Goal: Information Seeking & Learning: Learn about a topic

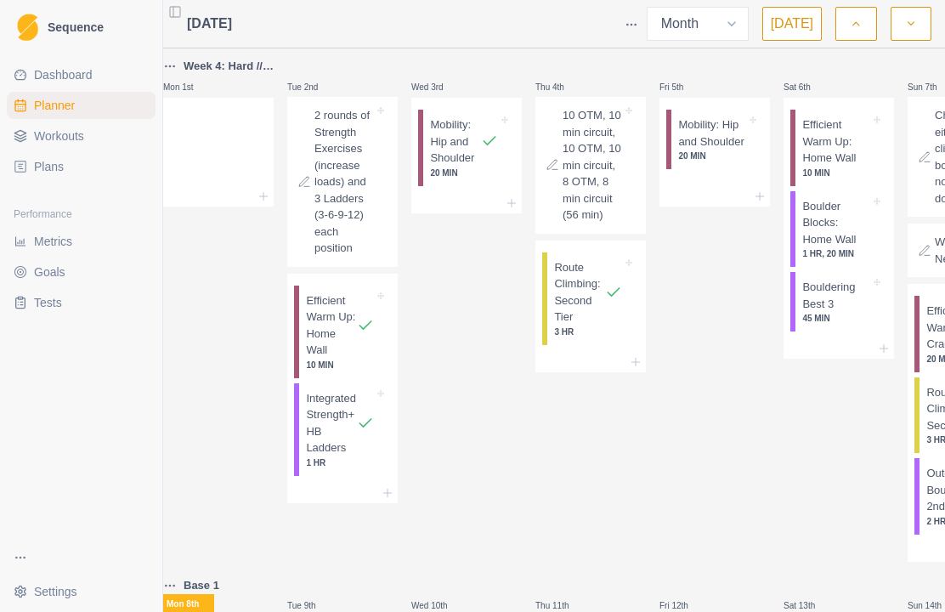
select select "month"
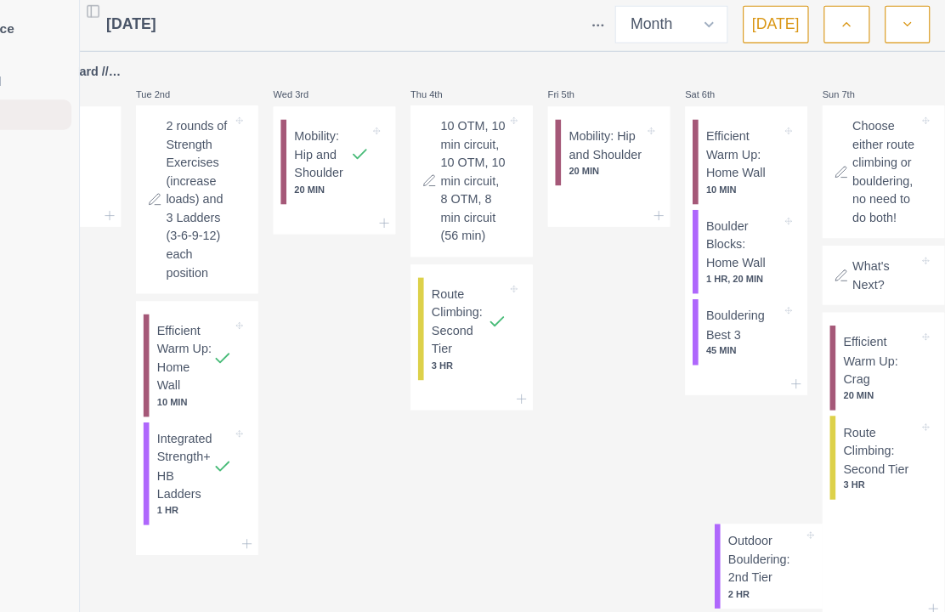
scroll to position [0, 100]
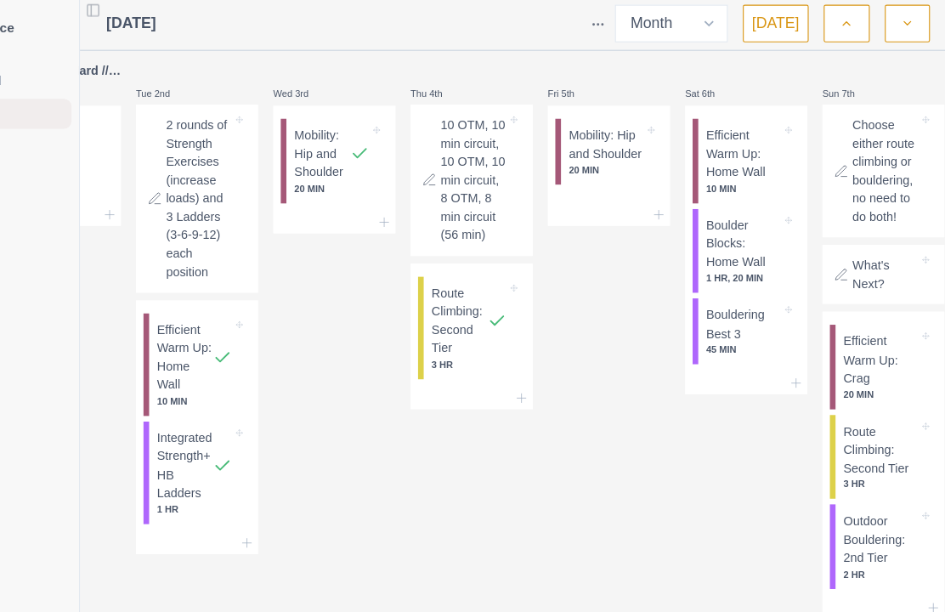
click at [891, 32] on button "button" at bounding box center [911, 24] width 41 height 34
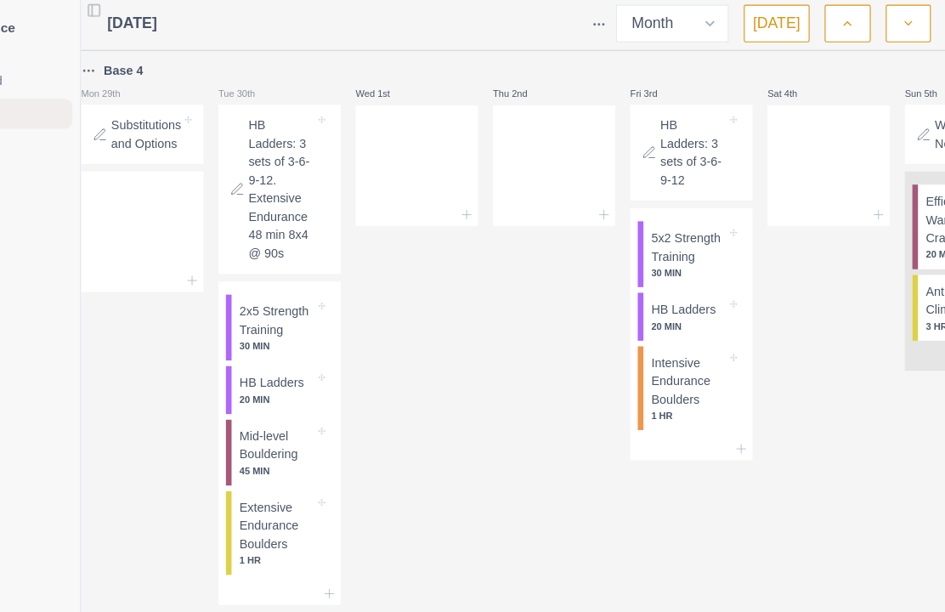
click at [836, 31] on button "button" at bounding box center [856, 24] width 41 height 34
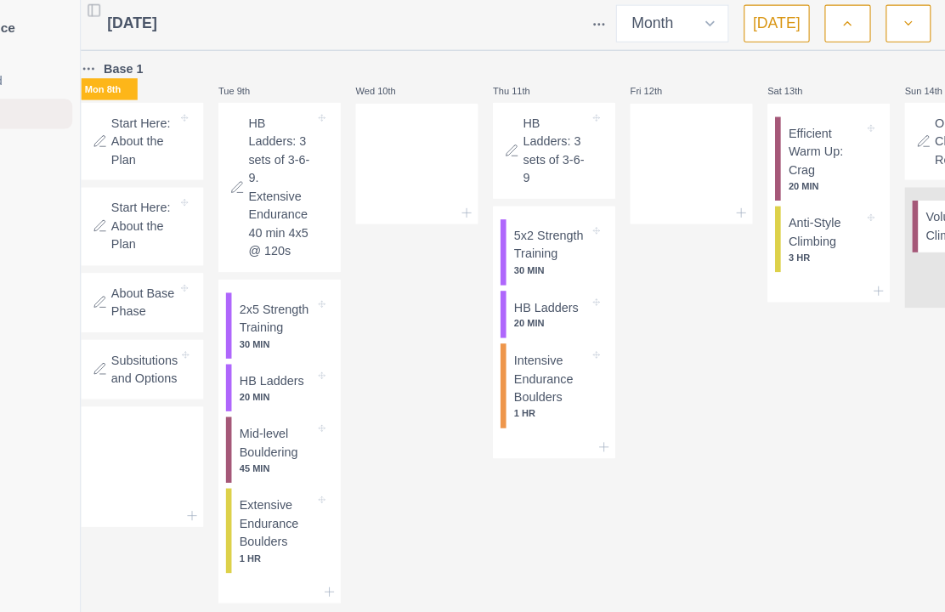
scroll to position [522, 0]
click at [190, 145] on p "Start Here: About the Plan" at bounding box center [220, 130] width 60 height 50
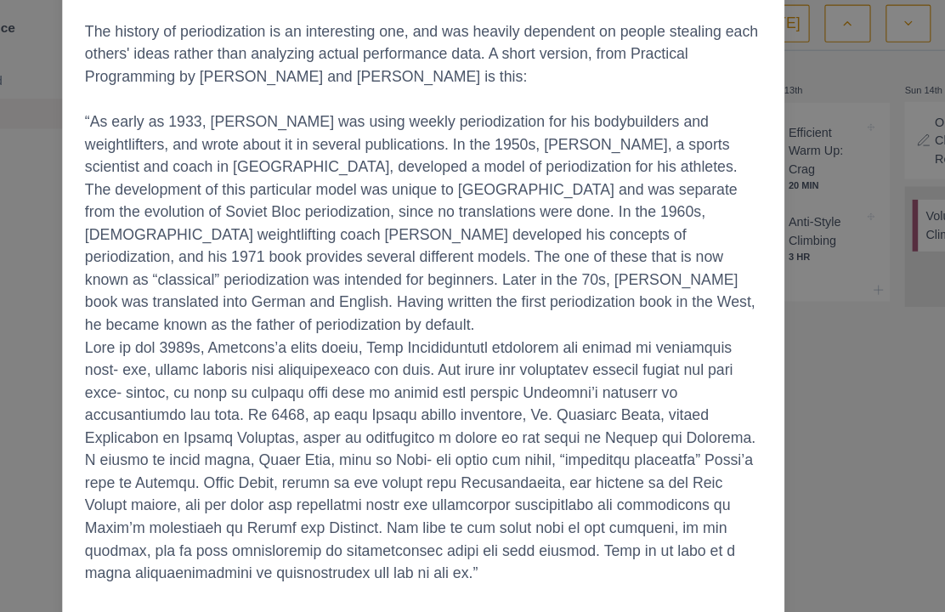
scroll to position [2421, 0]
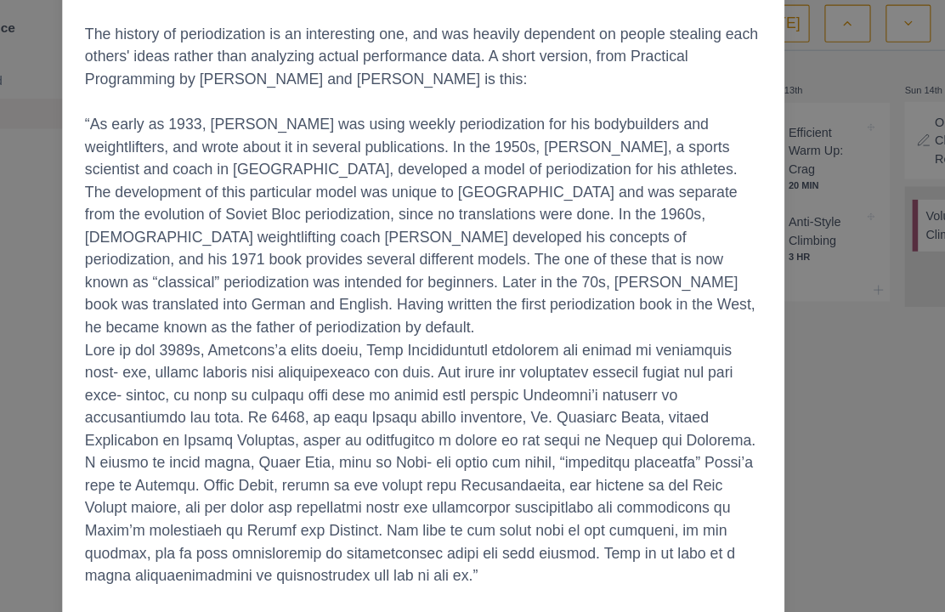
click at [803, 309] on div "Start Here: About the Plan [DATE] The Full Tilt Plan A Three phase program for …" at bounding box center [472, 306] width 945 height 612
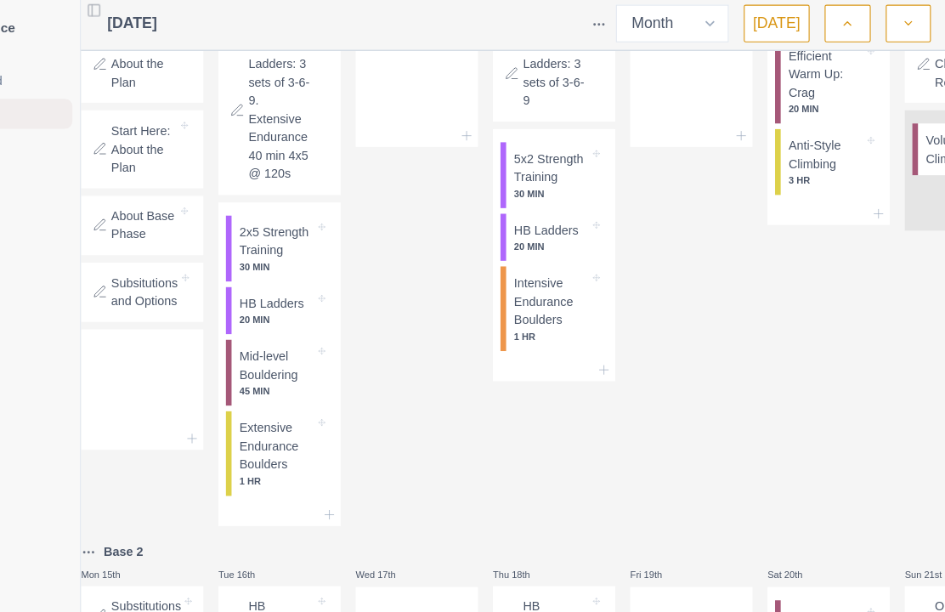
scroll to position [592, 0]
click at [190, 222] on p "About Base Phase" at bounding box center [220, 205] width 60 height 33
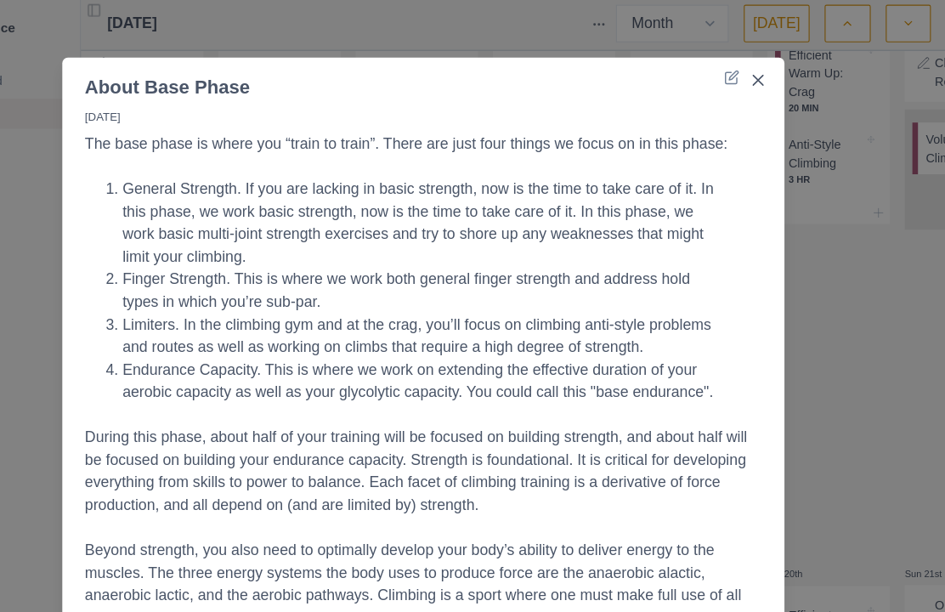
click at [753, 415] on div "About Base Phase [DATE] The base phase is where you “train to train”. There are…" at bounding box center [472, 306] width 945 height 612
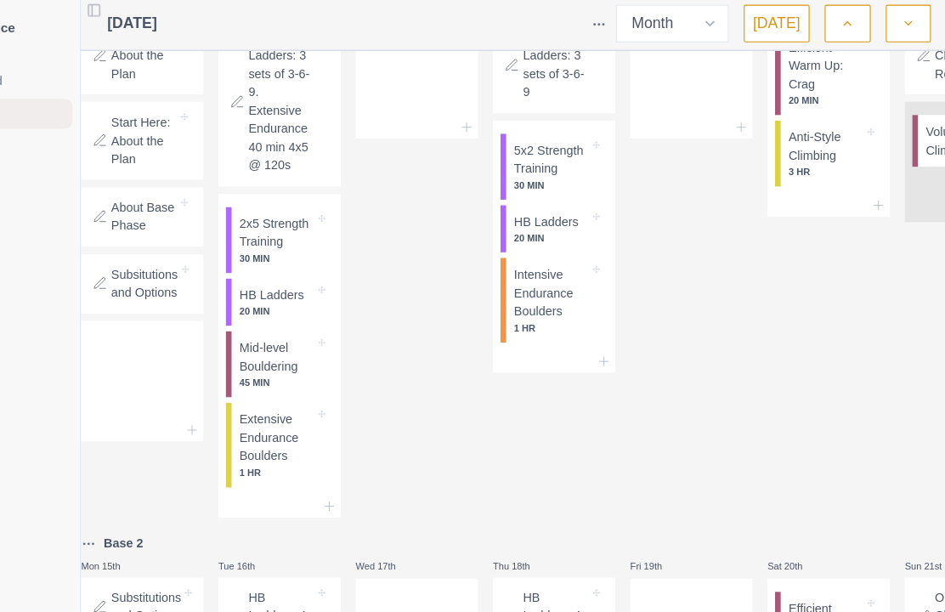
scroll to position [599, 0]
click at [190, 275] on p "Subsitutions and Options" at bounding box center [220, 257] width 60 height 33
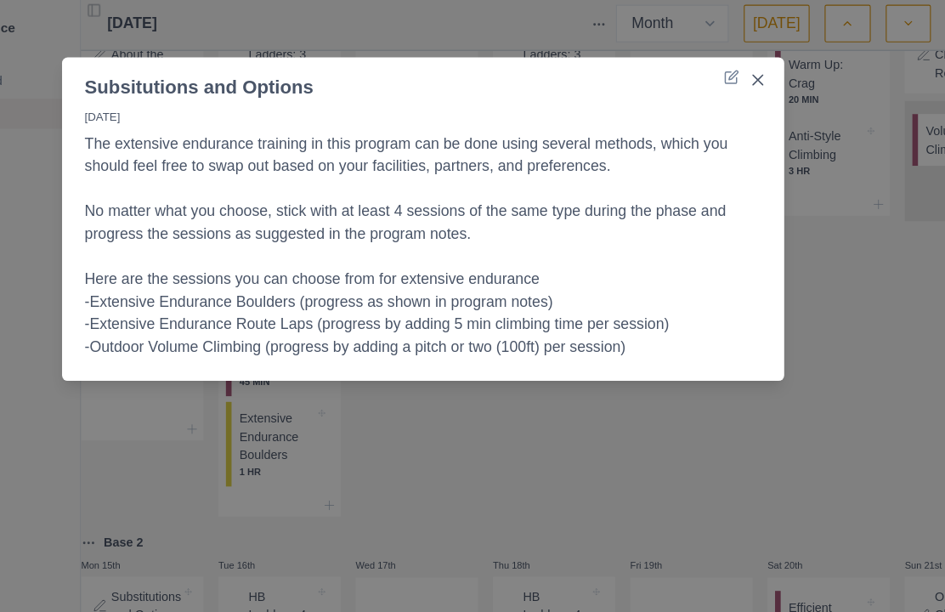
click at [738, 425] on div "Subsitutions and Options [DATE] The extensive endurance training in this progra…" at bounding box center [472, 306] width 945 height 612
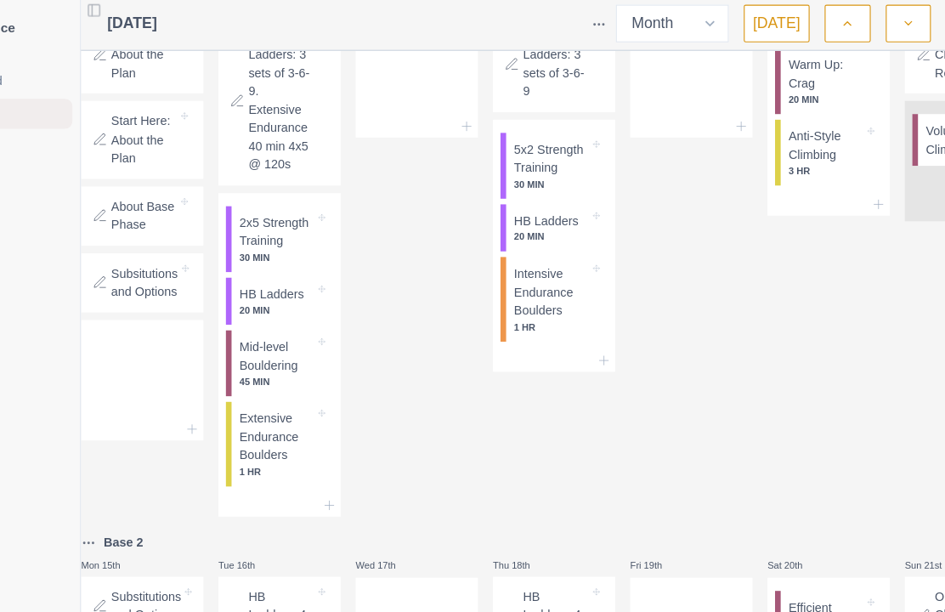
click at [381, 466] on icon at bounding box center [388, 459] width 14 height 14
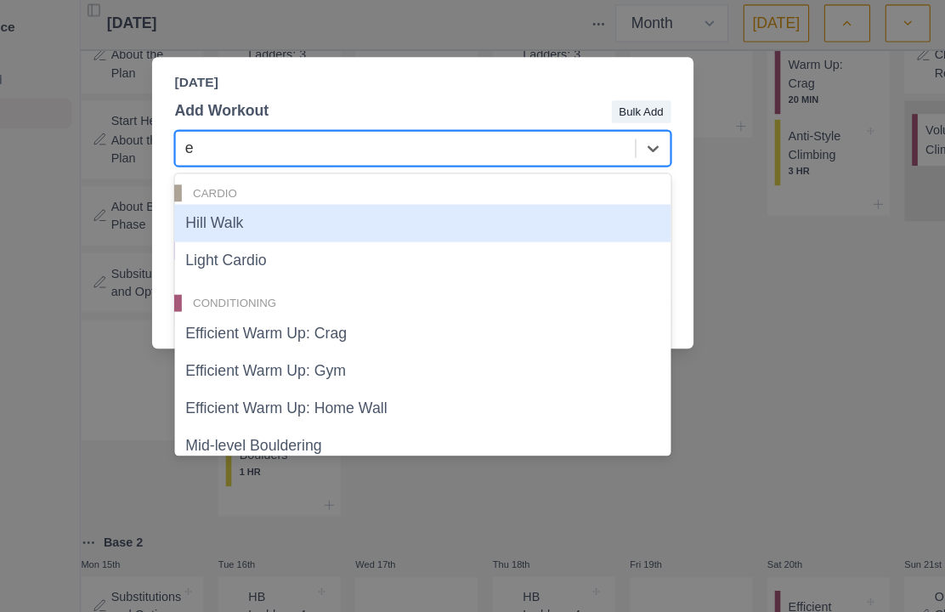
type input "ex"
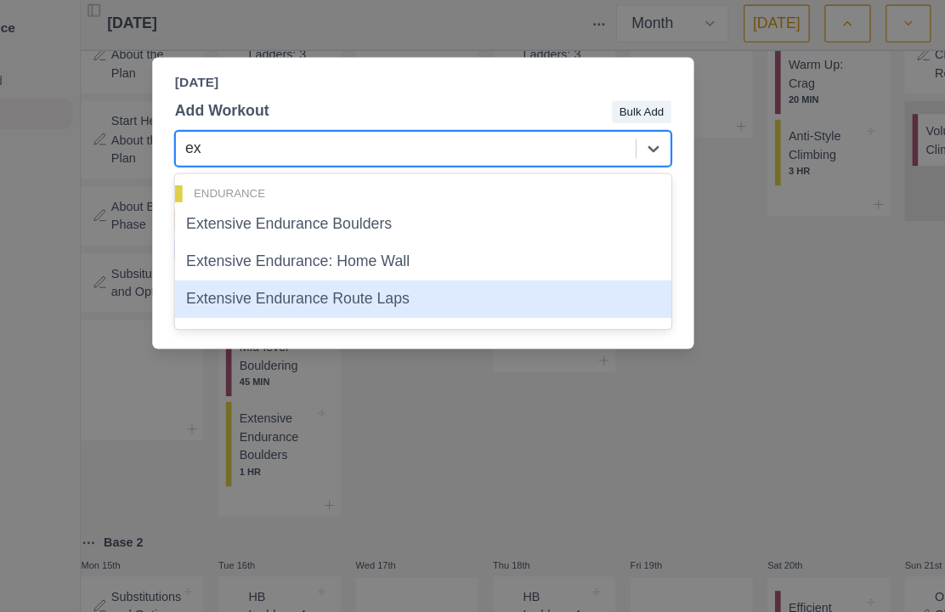
click at [349, 270] on div "Extensive Endurance Route Laps" at bounding box center [472, 273] width 449 height 34
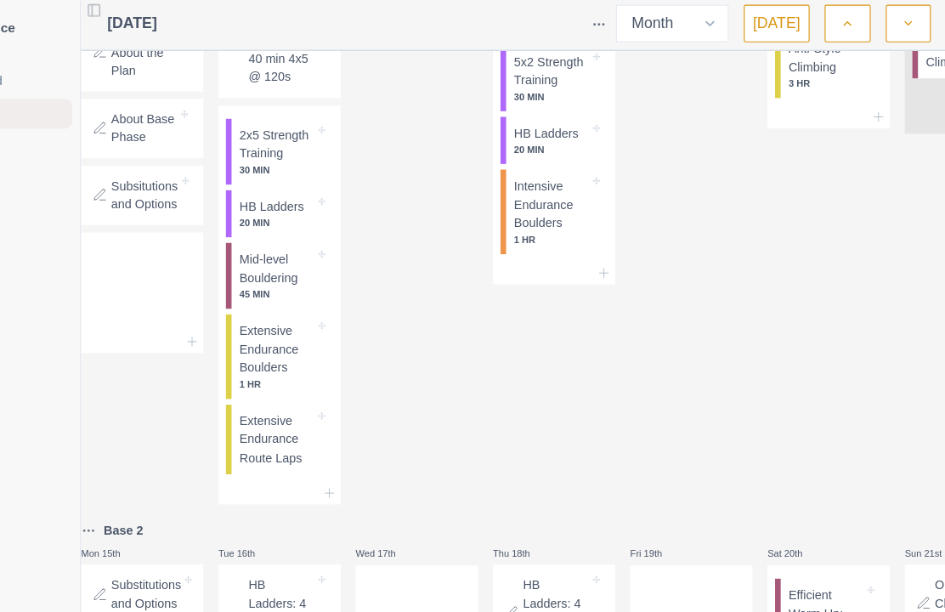
scroll to position [705, 0]
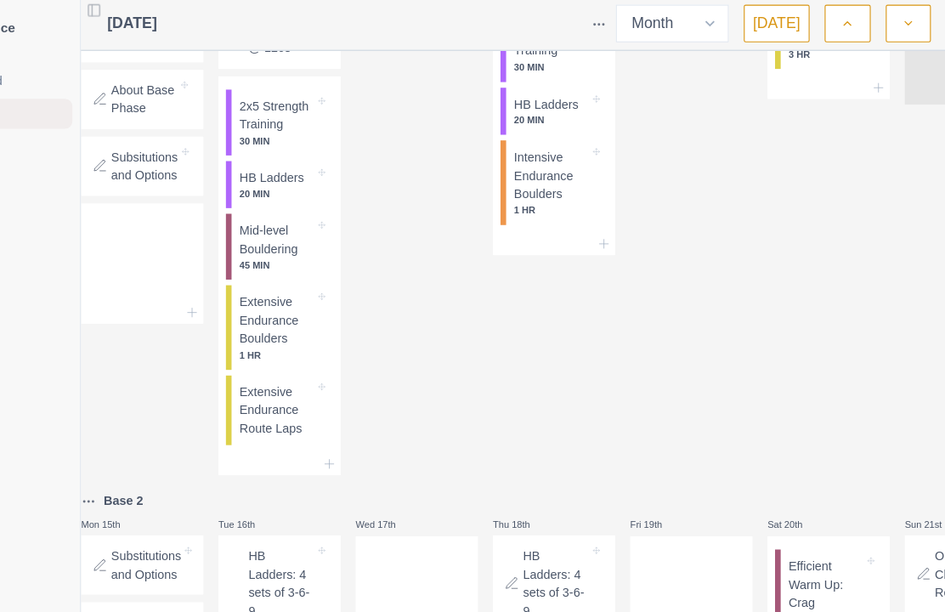
click at [306, 399] on p "Extensive Endurance Route Laps" at bounding box center [340, 374] width 68 height 50
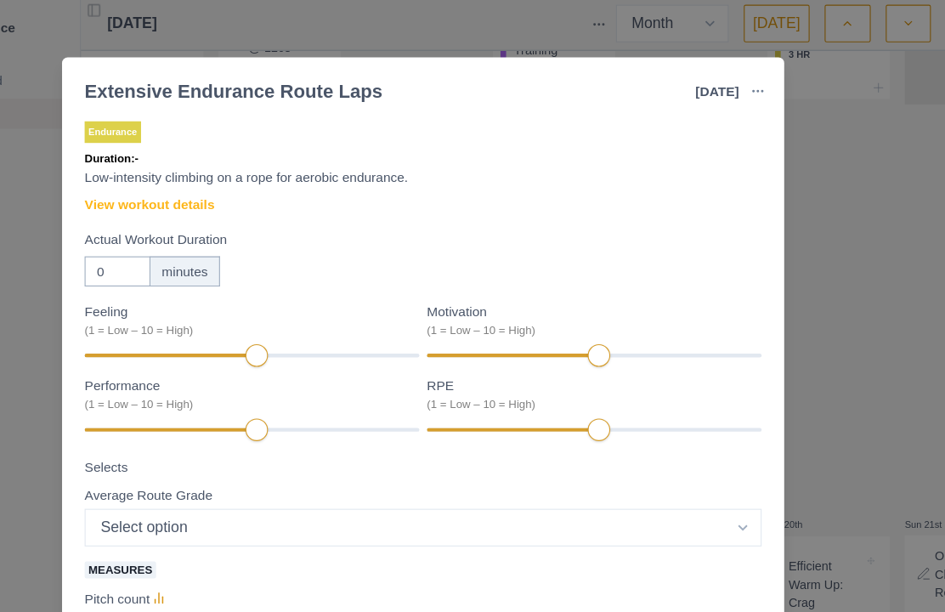
click at [173, 181] on link "View workout details" at bounding box center [225, 188] width 117 height 18
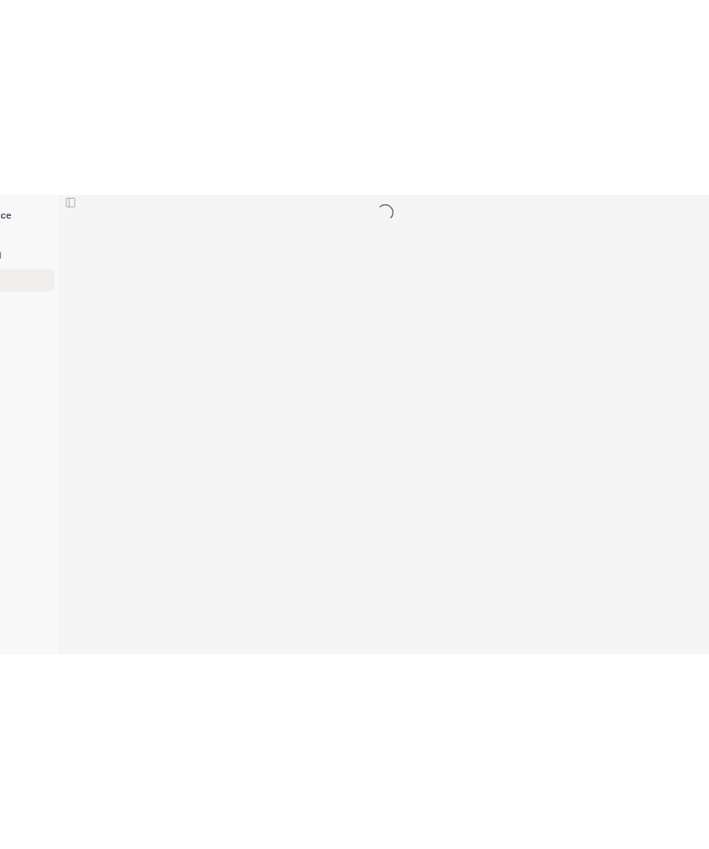
scroll to position [0, 0]
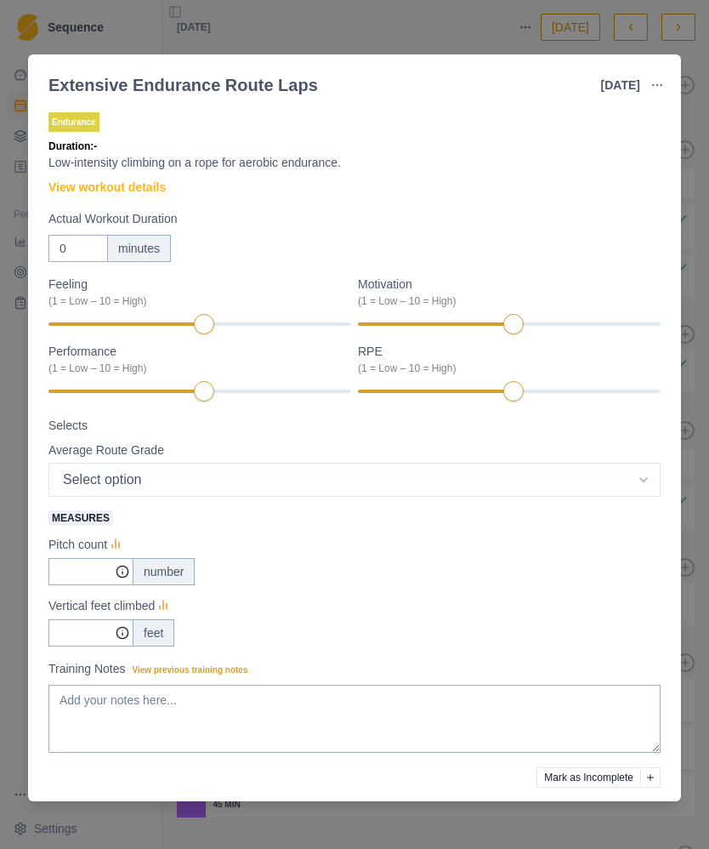
click at [114, 184] on link "View workout details" at bounding box center [106, 188] width 117 height 18
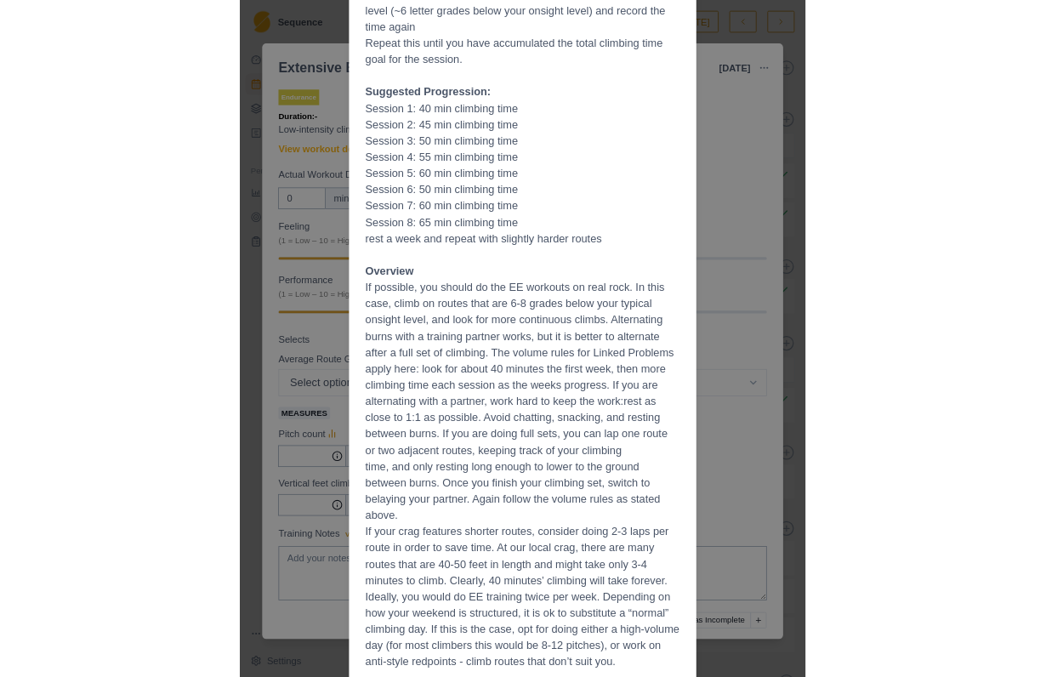
scroll to position [429, 0]
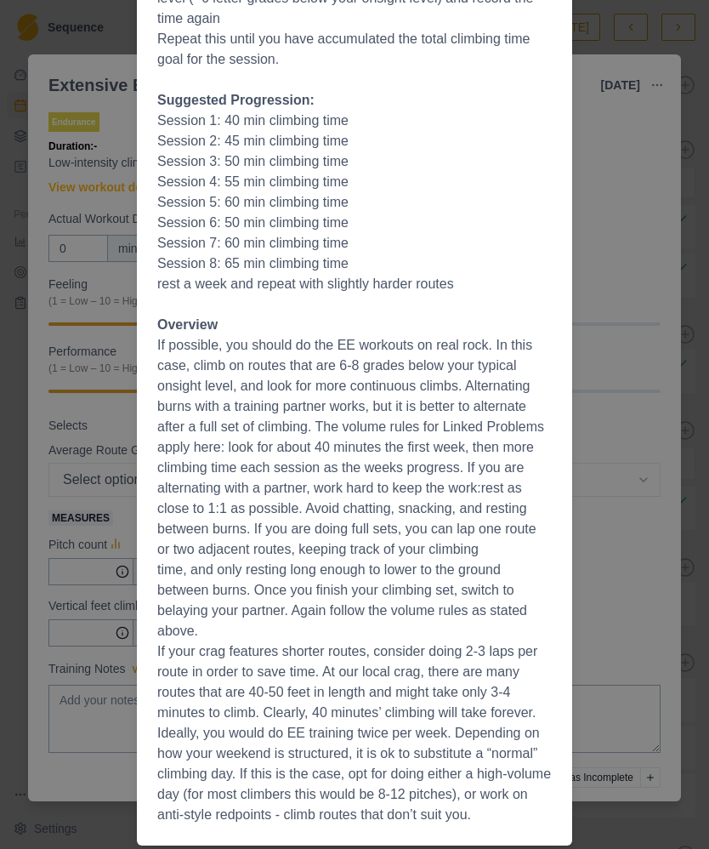
click at [620, 492] on div "Workout Details The Session The goal of this session is to accumulate time on r…" at bounding box center [354, 424] width 709 height 849
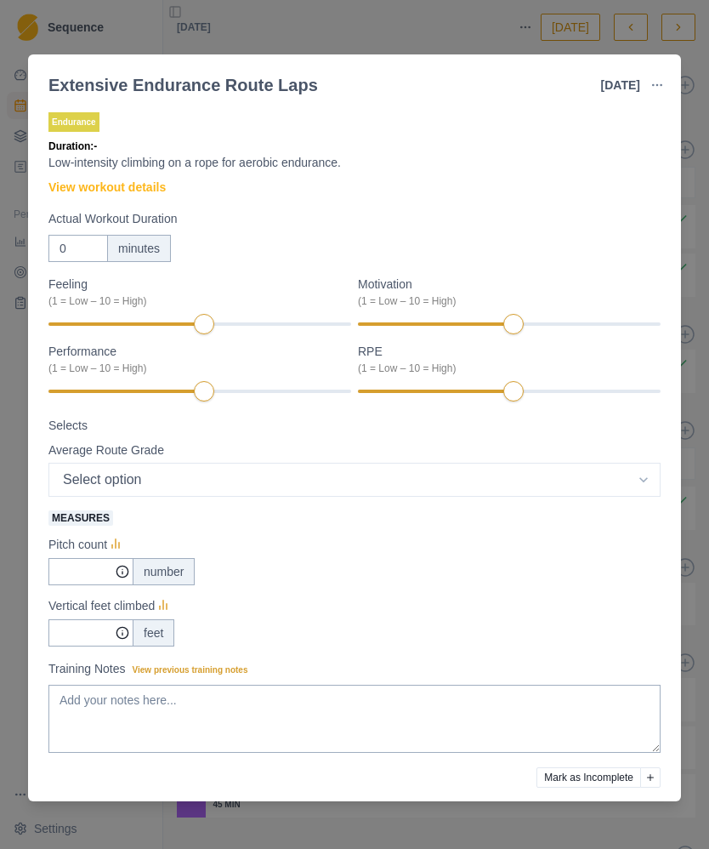
click at [699, 442] on div "Extensive Endurance Route Laps [DATE] Link To Goal View Workout Metrics Edit Or…" at bounding box center [354, 424] width 709 height 849
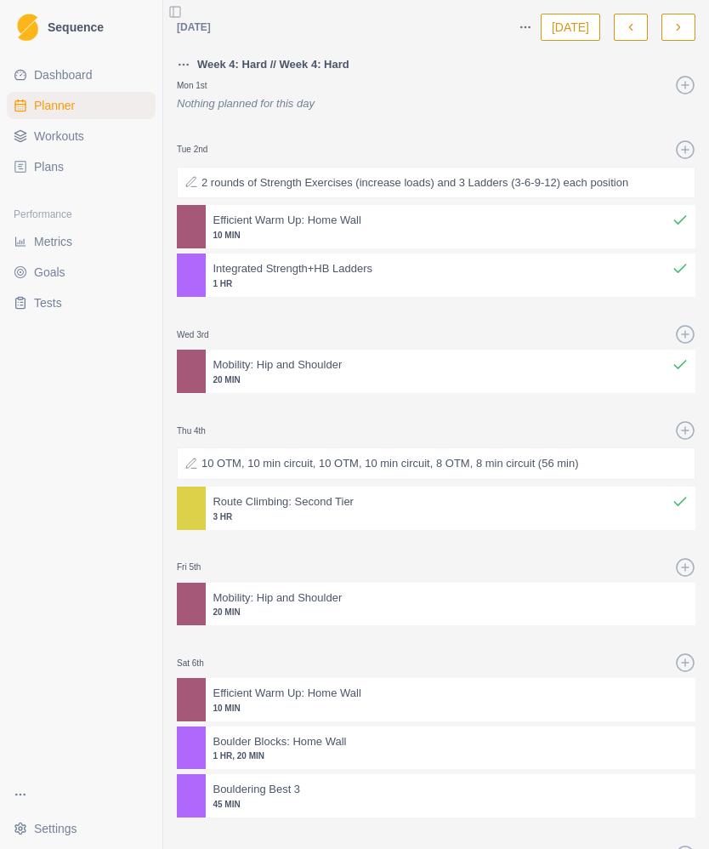
select select "month"
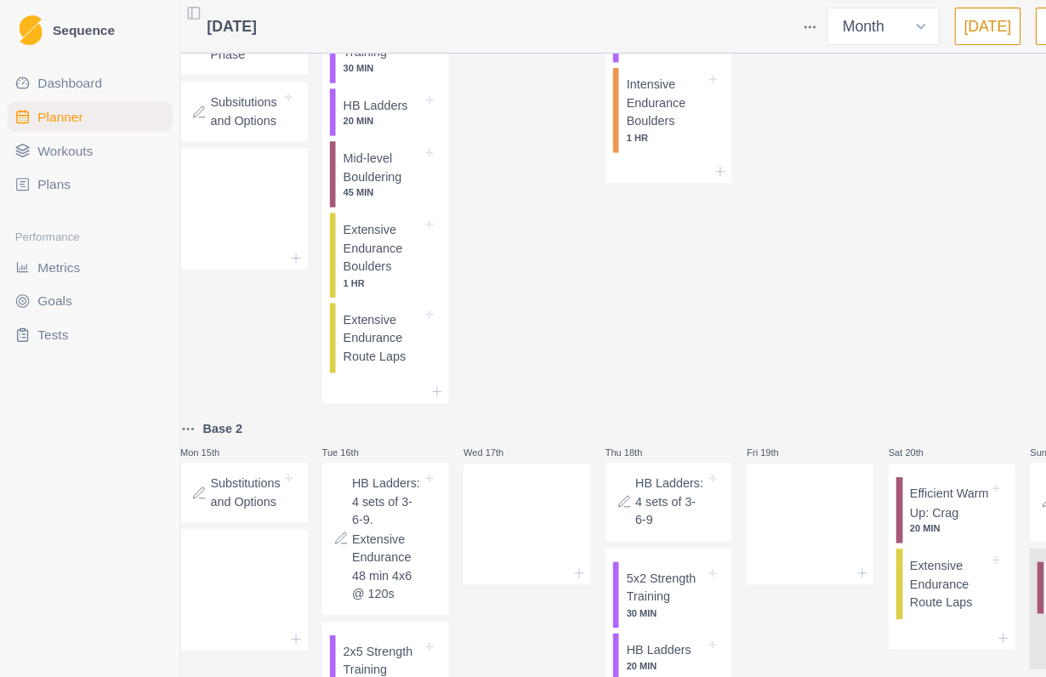
scroll to position [741, 0]
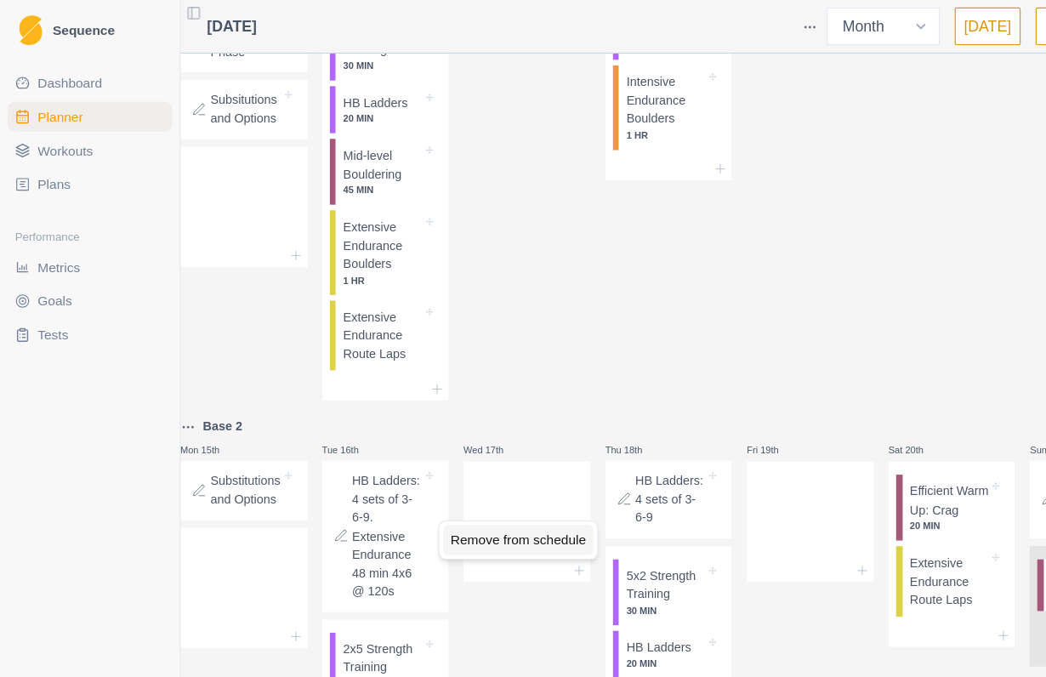
click at [471, 484] on div "Remove from schedule" at bounding box center [468, 487] width 136 height 27
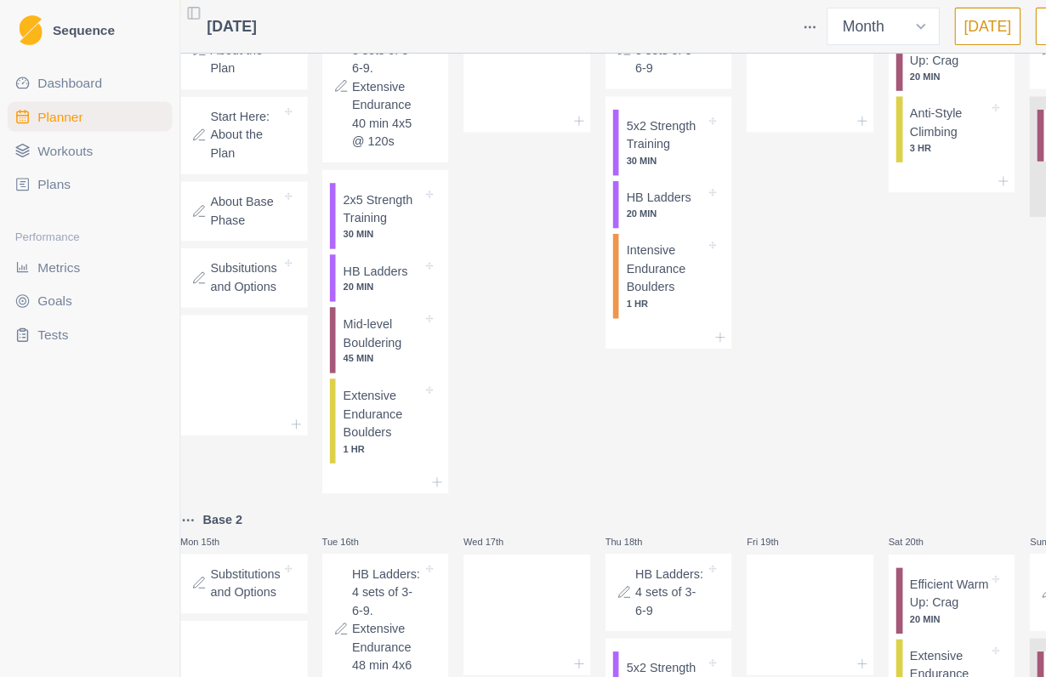
scroll to position [588, 0]
click at [617, 270] on p "Intensive Endurance Boulders" at bounding box center [601, 244] width 71 height 50
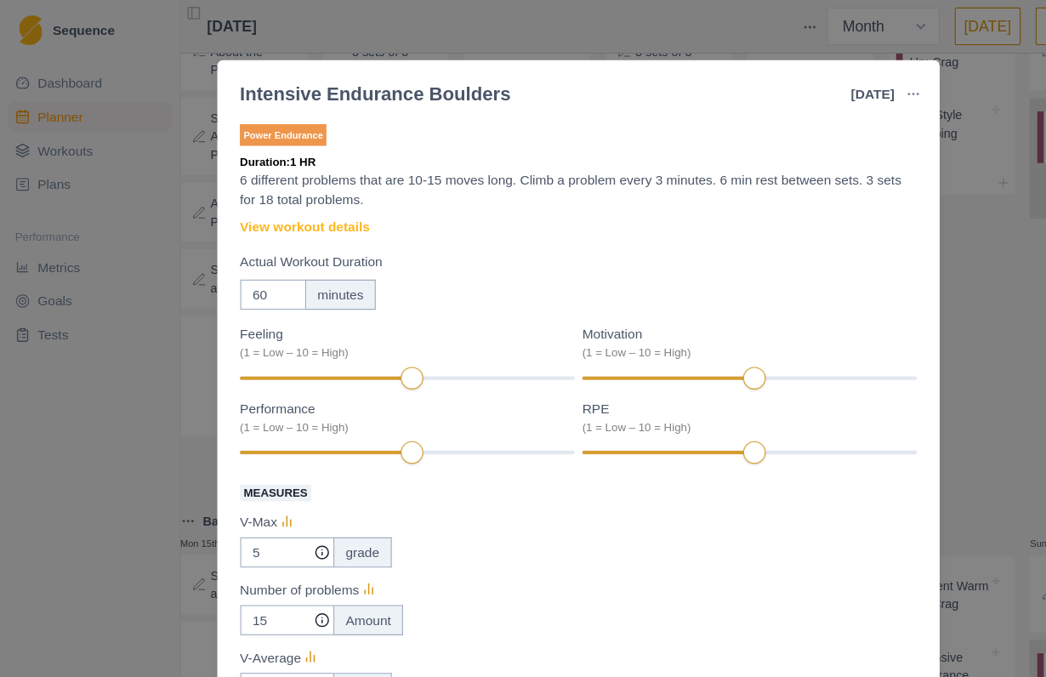
click at [241, 206] on link "View workout details" at bounding box center [275, 205] width 117 height 18
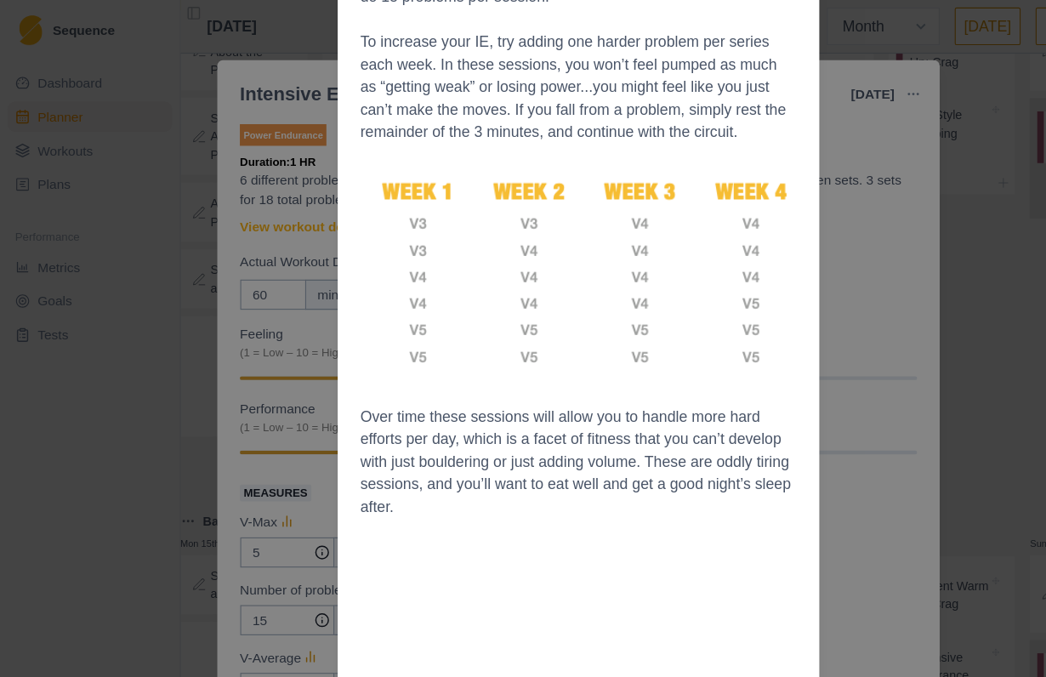
scroll to position [1109, 0]
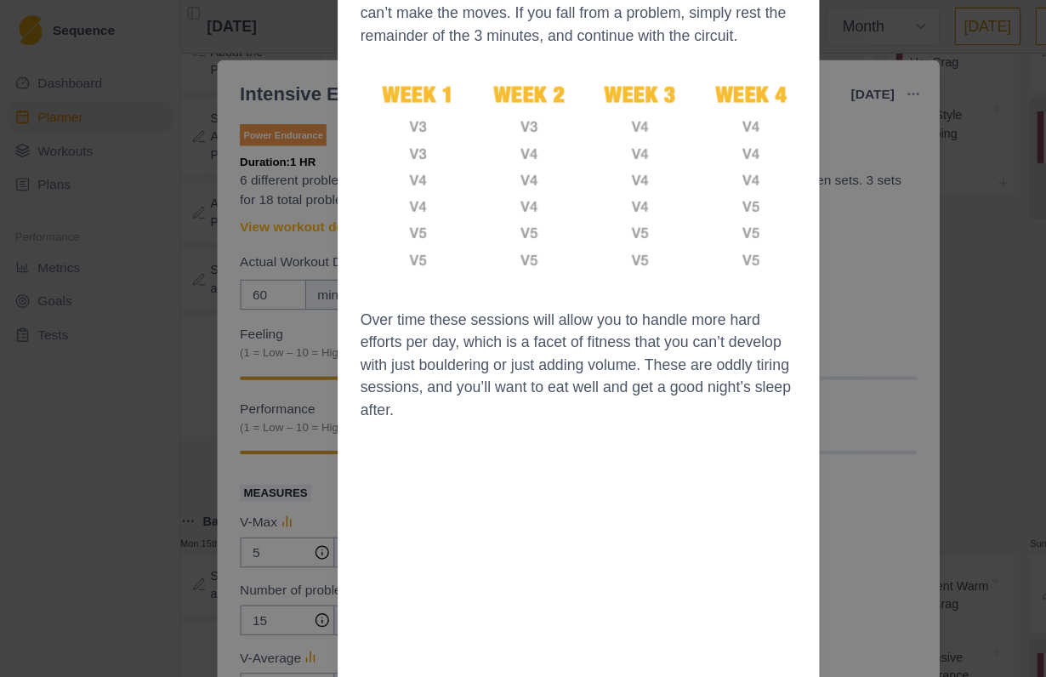
click at [798, 334] on div "Workout Details Overview Intensive Endurance (IE) might be best viewed as “stre…" at bounding box center [523, 338] width 1046 height 677
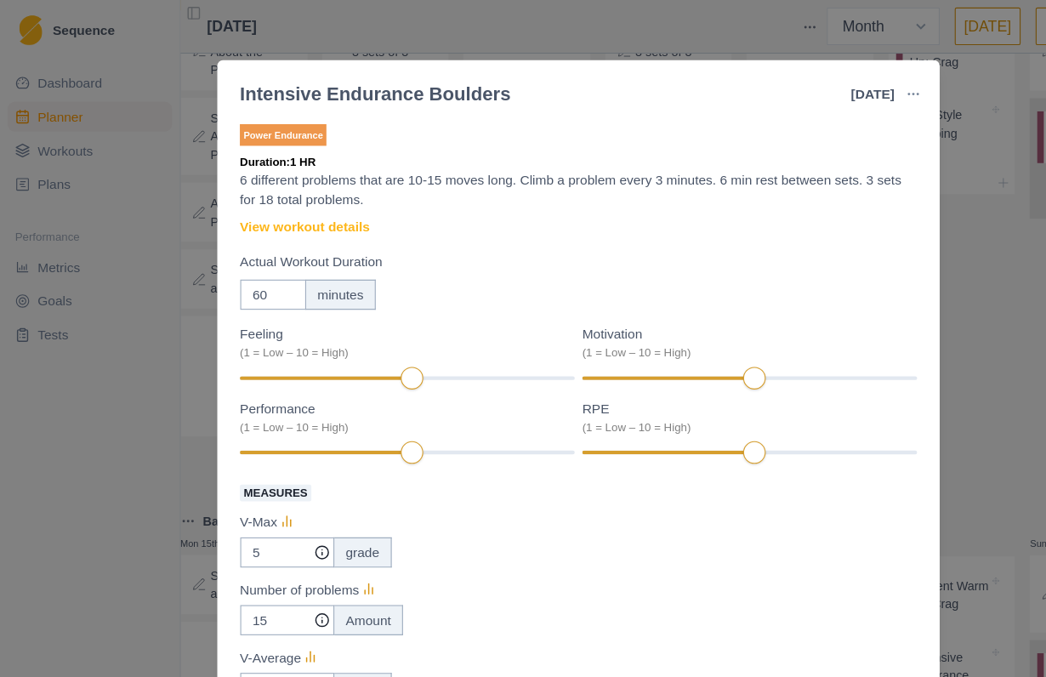
click at [896, 345] on div "Intensive Endurance Boulders [DATE] Link To Goal View Workout Metrics Edit Orig…" at bounding box center [523, 338] width 1046 height 677
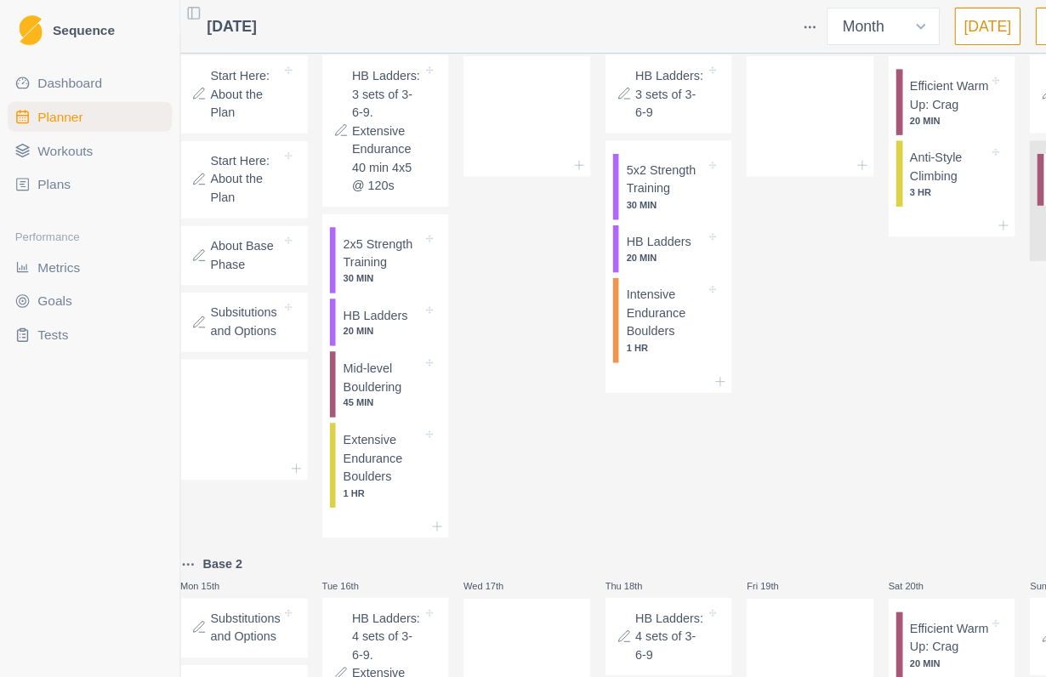
scroll to position [548, 0]
click at [606, 180] on p "5x2 Strength Training" at bounding box center [601, 163] width 71 height 33
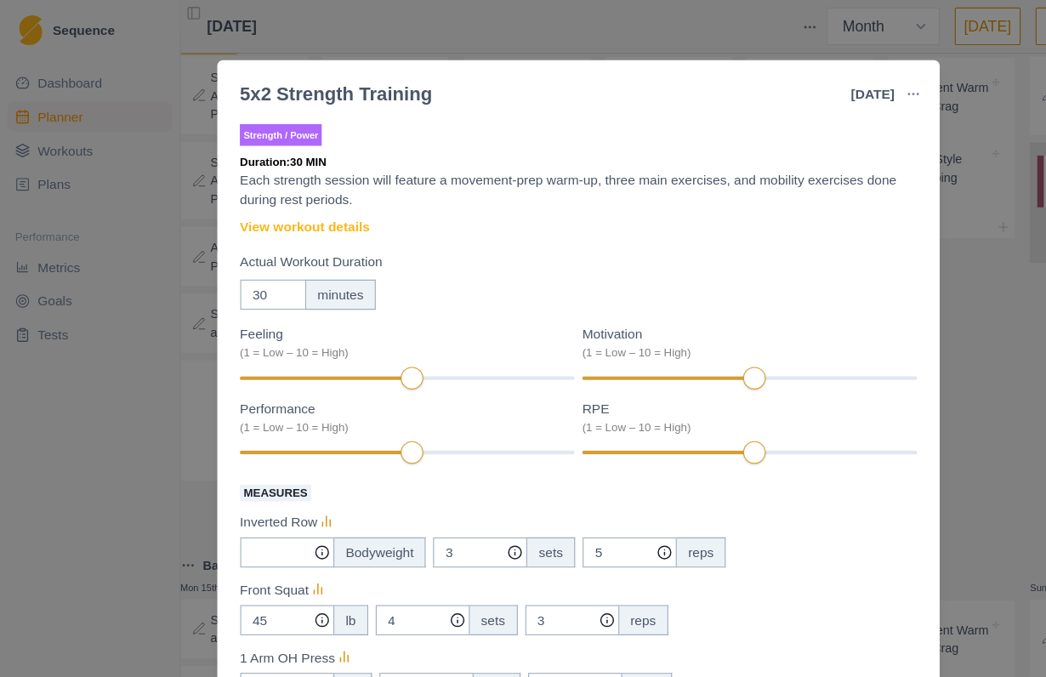
scroll to position [0, 0]
click at [304, 204] on link "View workout details" at bounding box center [275, 205] width 117 height 18
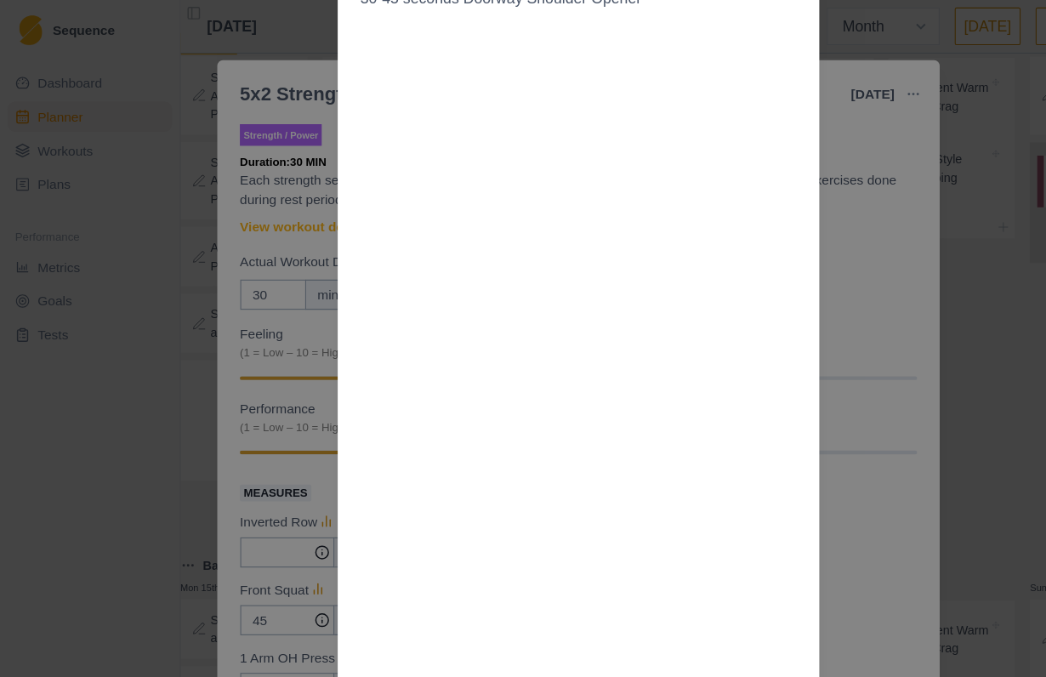
scroll to position [562, 0]
click at [797, 297] on div "Workout Details Choosing weights: Your working sets should be RPE 8 or around 8…" at bounding box center [523, 338] width 1046 height 677
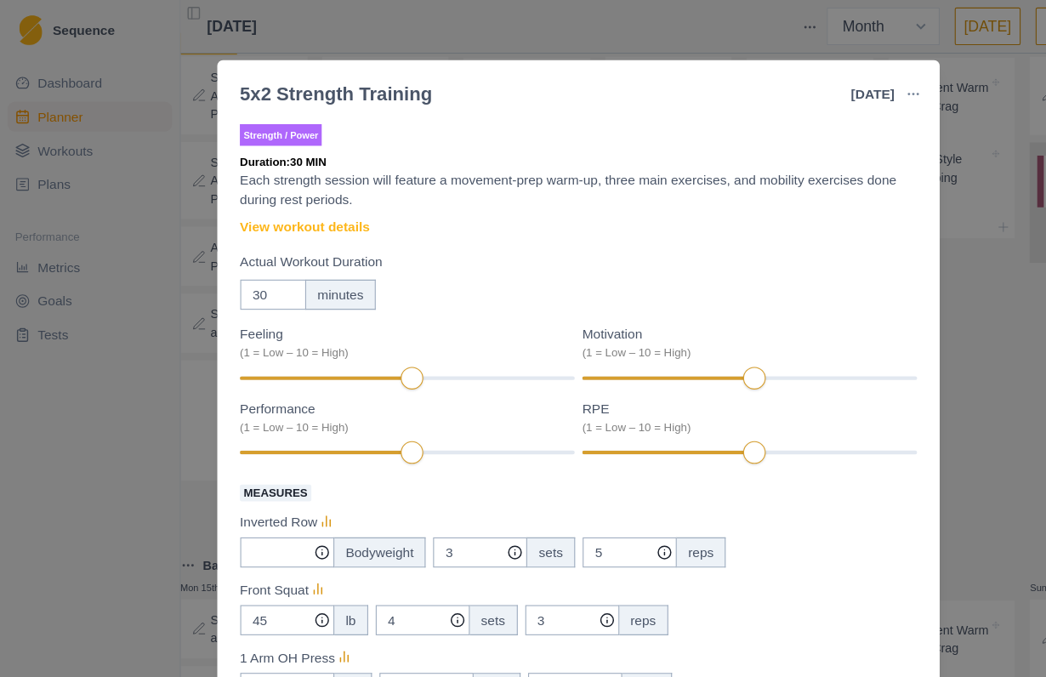
click at [884, 249] on div "5x2 Strength Training [DATE] Link To Goal View Workout Metrics Edit Original Wo…" at bounding box center [523, 338] width 1046 height 677
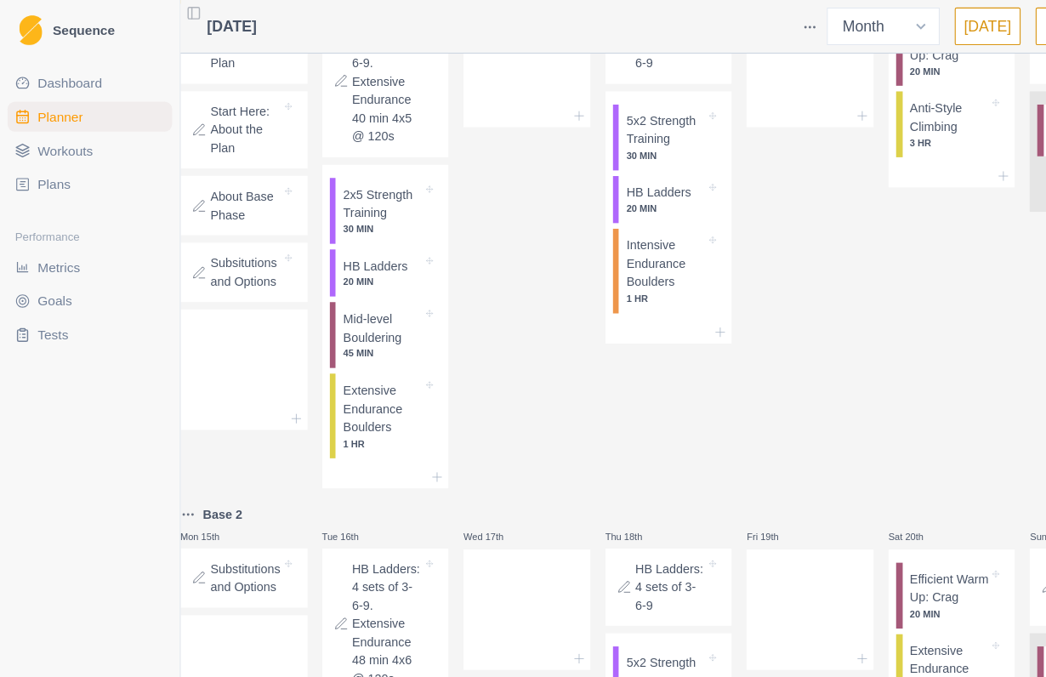
scroll to position [639, 0]
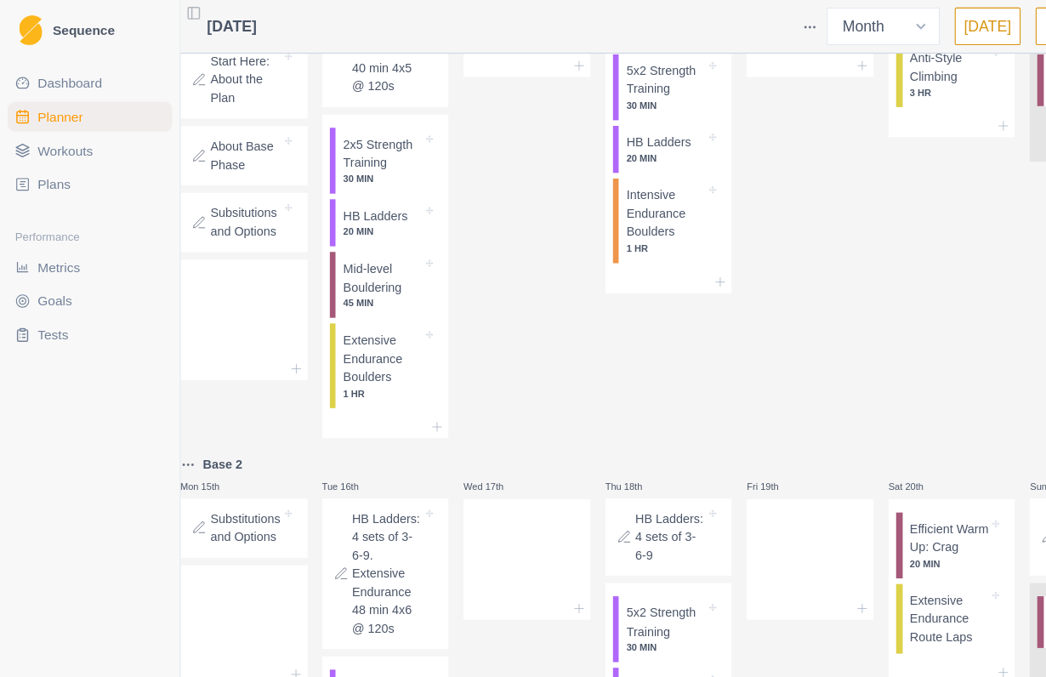
click at [350, 268] on p "Mid-level Bouldering" at bounding box center [345, 251] width 71 height 33
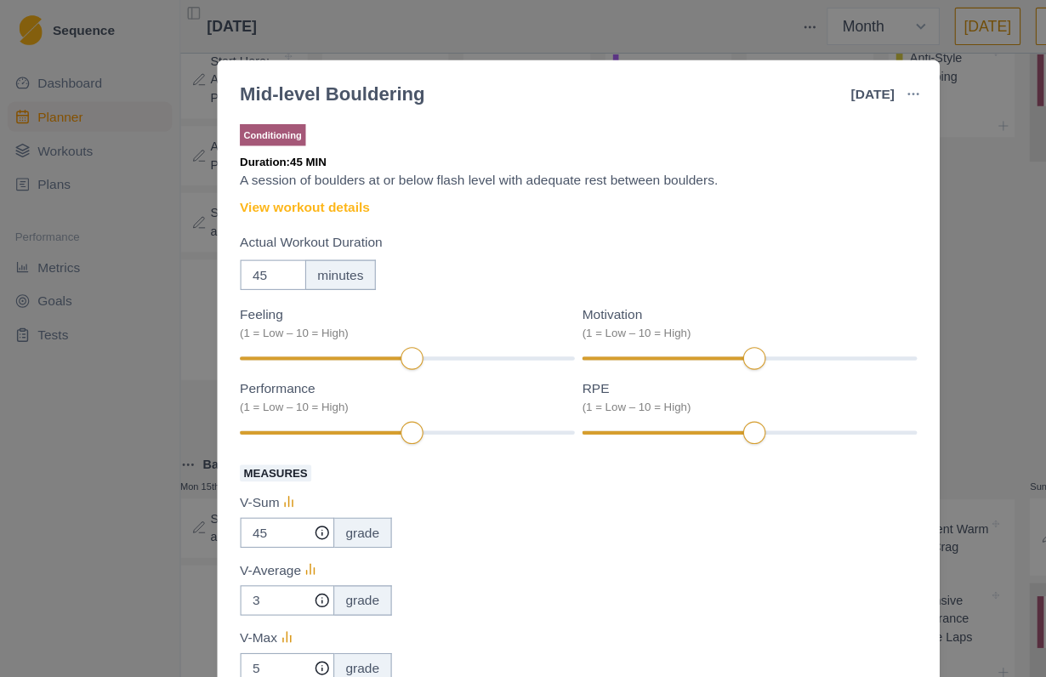
click at [304, 184] on link "View workout details" at bounding box center [275, 188] width 117 height 18
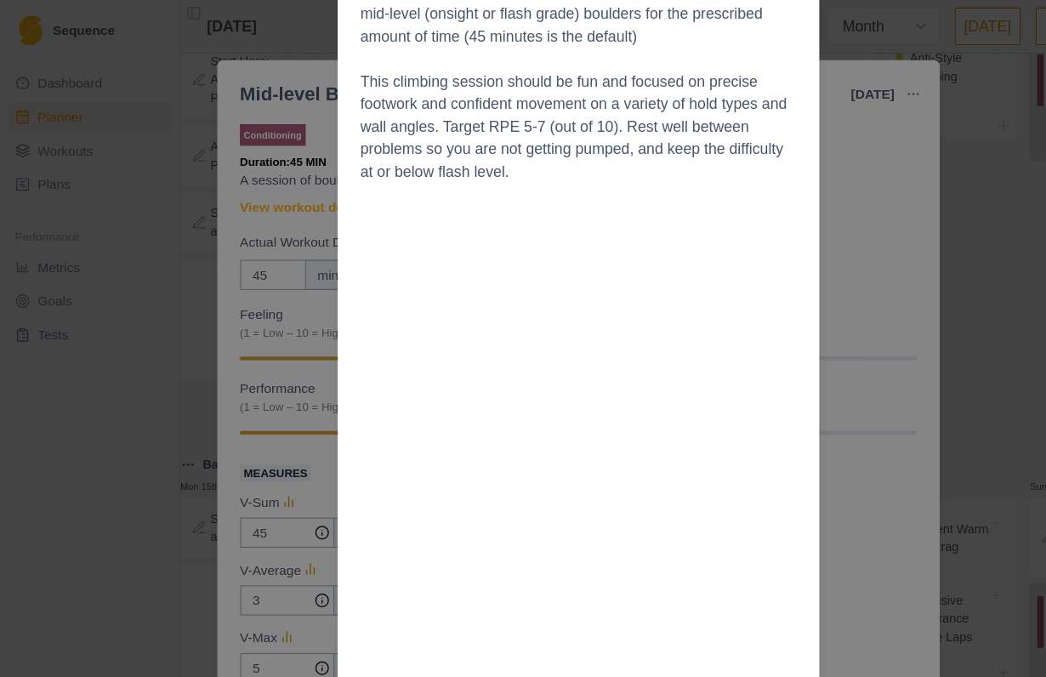
scroll to position [267, 0]
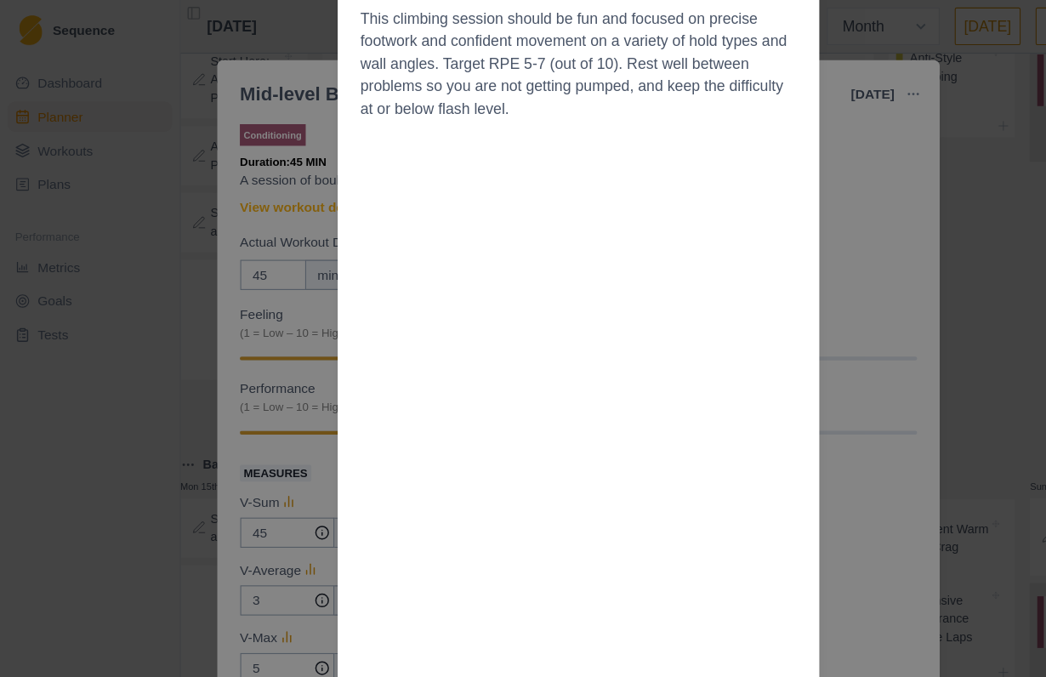
click at [801, 356] on div "Workout Details Make sure you are warmed up well with a general movement prep, …" at bounding box center [523, 338] width 1046 height 677
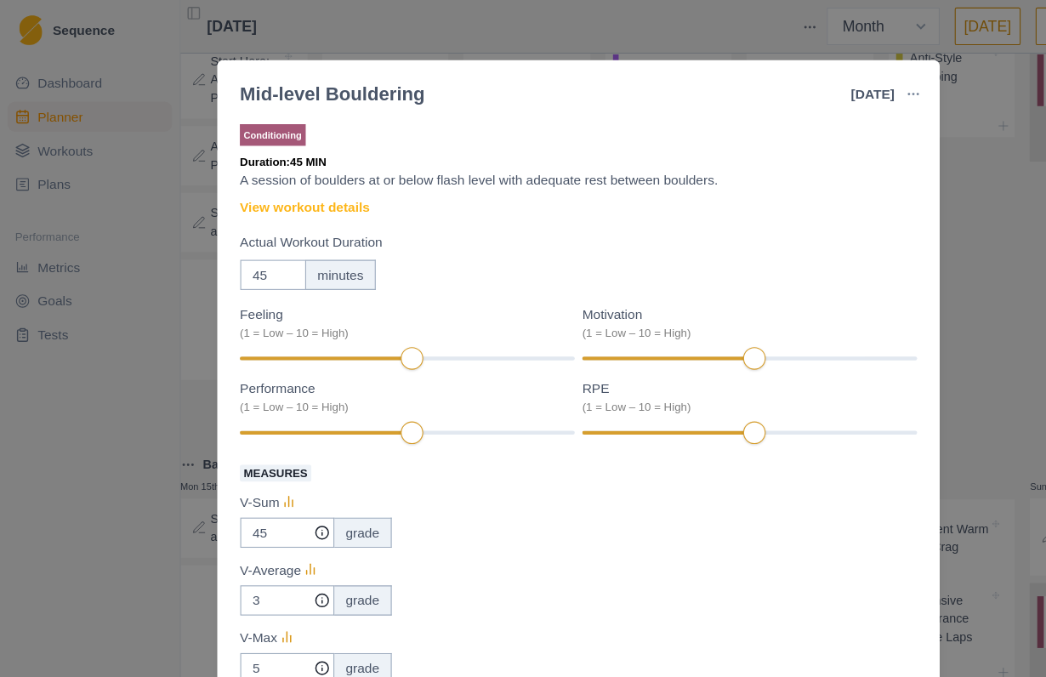
click at [898, 309] on div "Mid-level Bouldering [DATE] Link To Goal View Workout Metrics Edit Original Wor…" at bounding box center [523, 338] width 1046 height 677
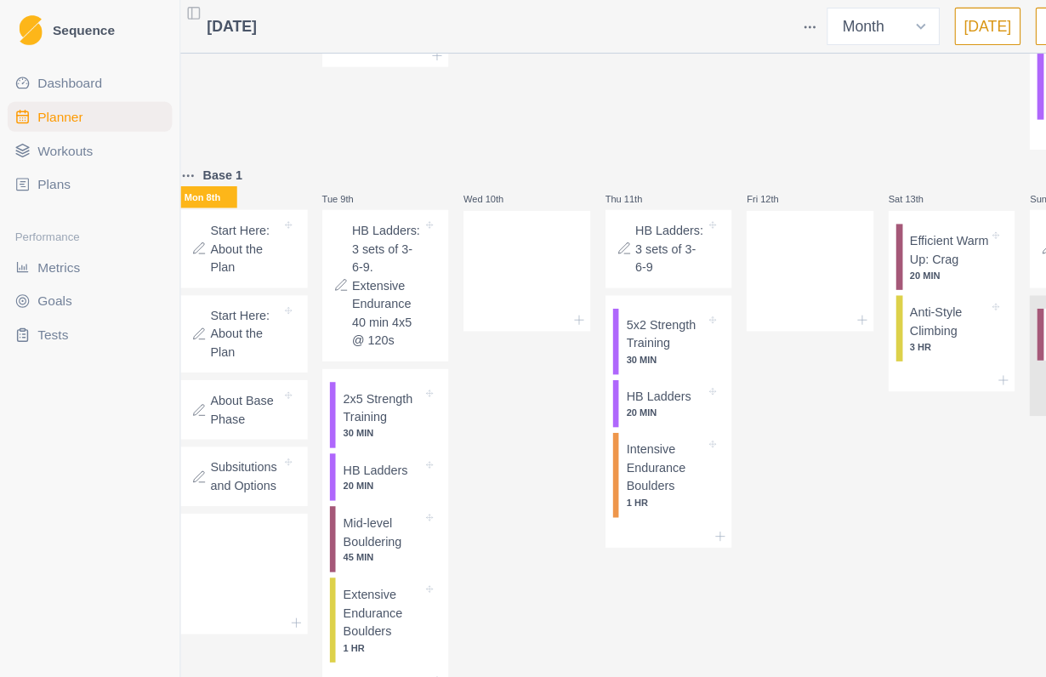
scroll to position [411, 0]
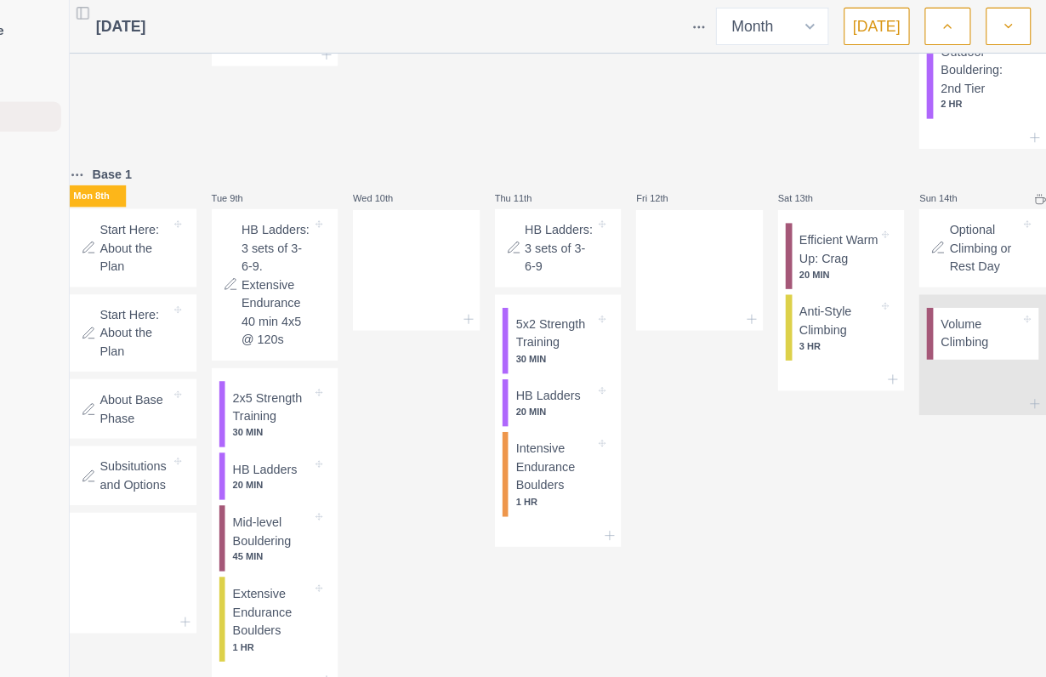
click at [945, 318] on p "Volume Climbing" at bounding box center [986, 301] width 71 height 33
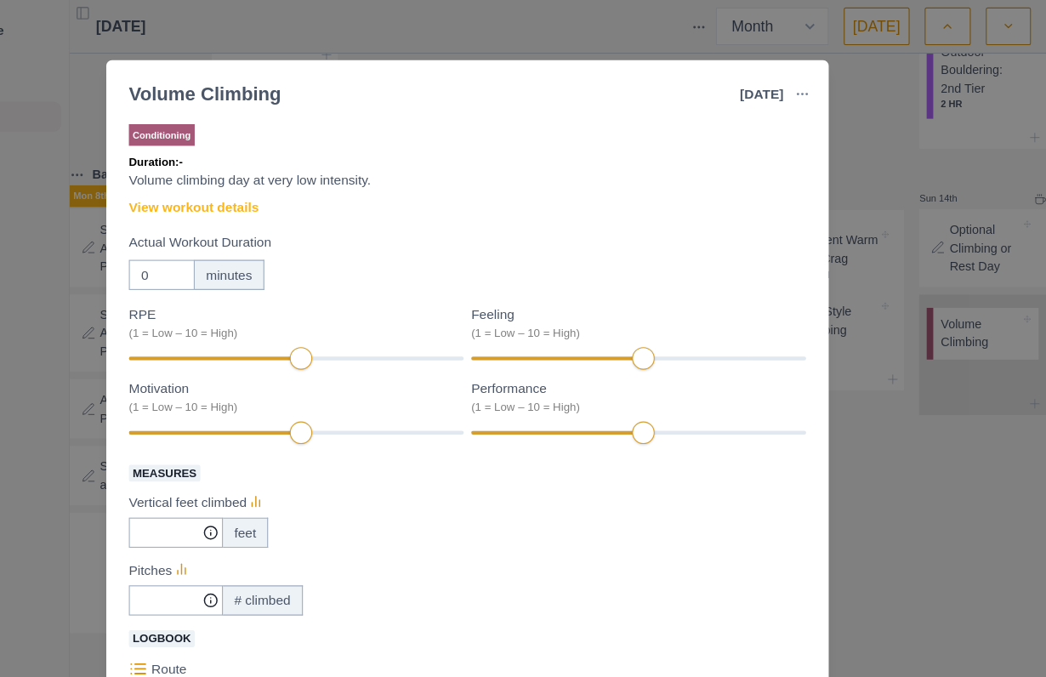
click at [217, 188] on link "View workout details" at bounding box center [275, 188] width 117 height 18
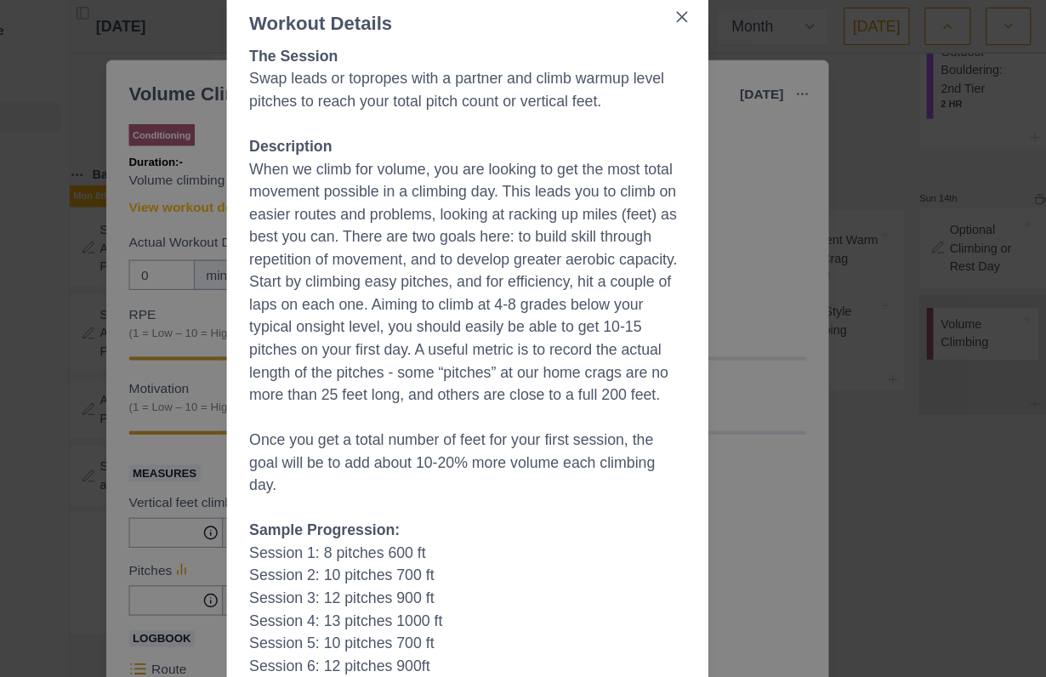
scroll to position [131, 0]
click at [690, 307] on div "Workout Details The Session Swap leads or topropes with a partner and climb war…" at bounding box center [523, 338] width 1046 height 677
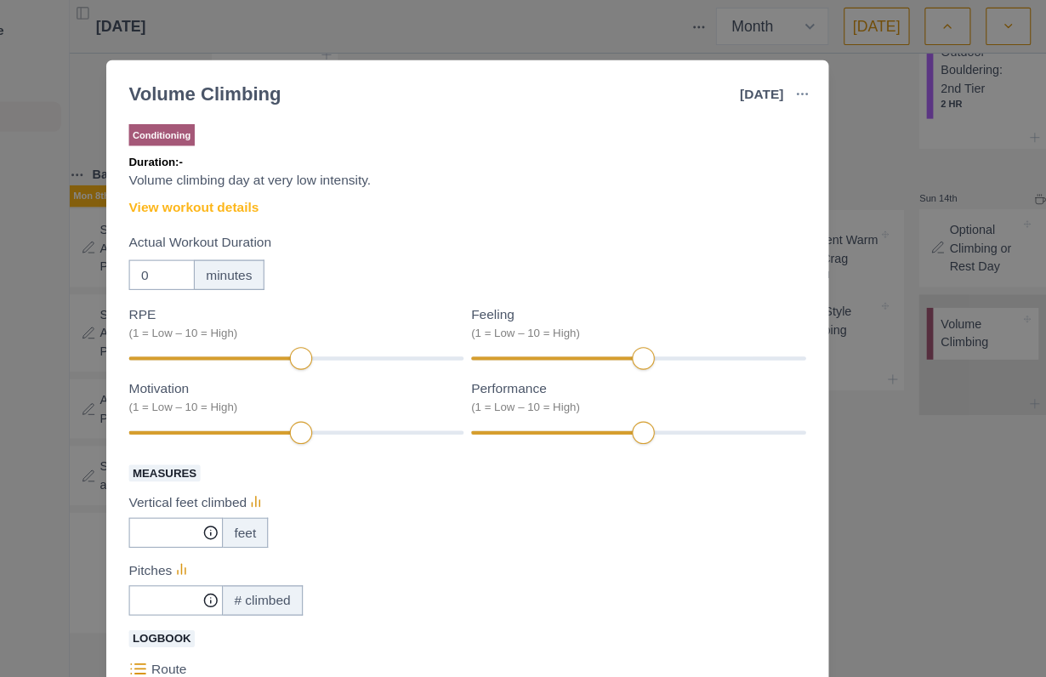
click at [809, 372] on div "Volume Climbing [DATE] Link To Goal View Workout Metrics Edit Original Workout …" at bounding box center [523, 338] width 1046 height 677
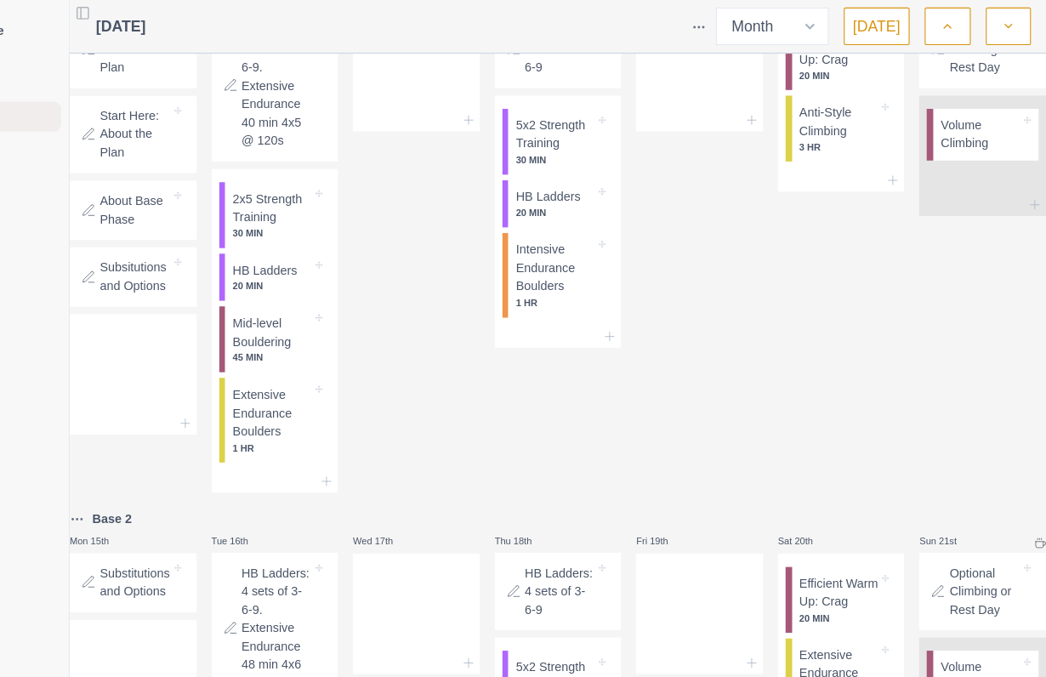
scroll to position [584, 0]
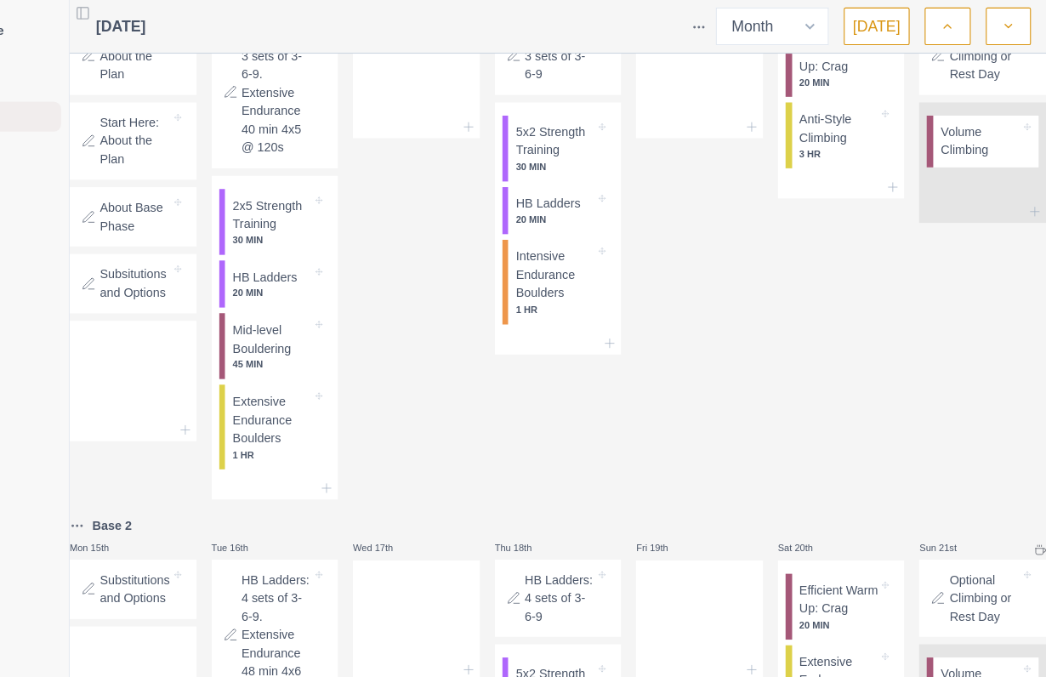
click at [173, 134] on icon at bounding box center [180, 128] width 14 height 14
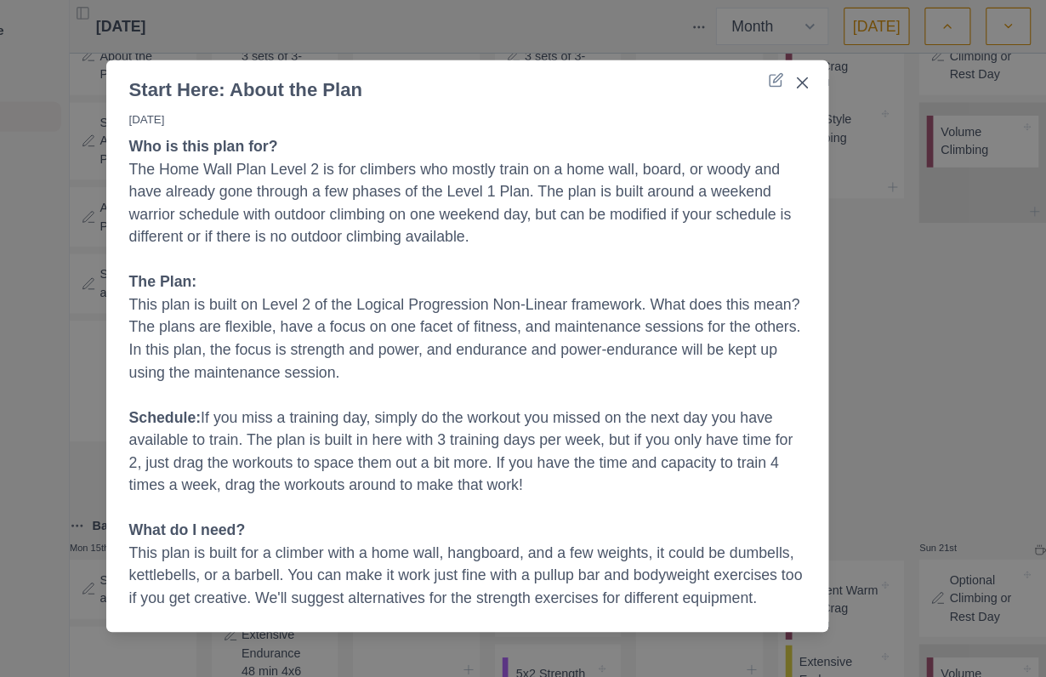
click at [784, 402] on div "Start Here: About the Plan [DATE] Who is this plan for? The Home Wall Plan Leve…" at bounding box center [523, 338] width 1046 height 677
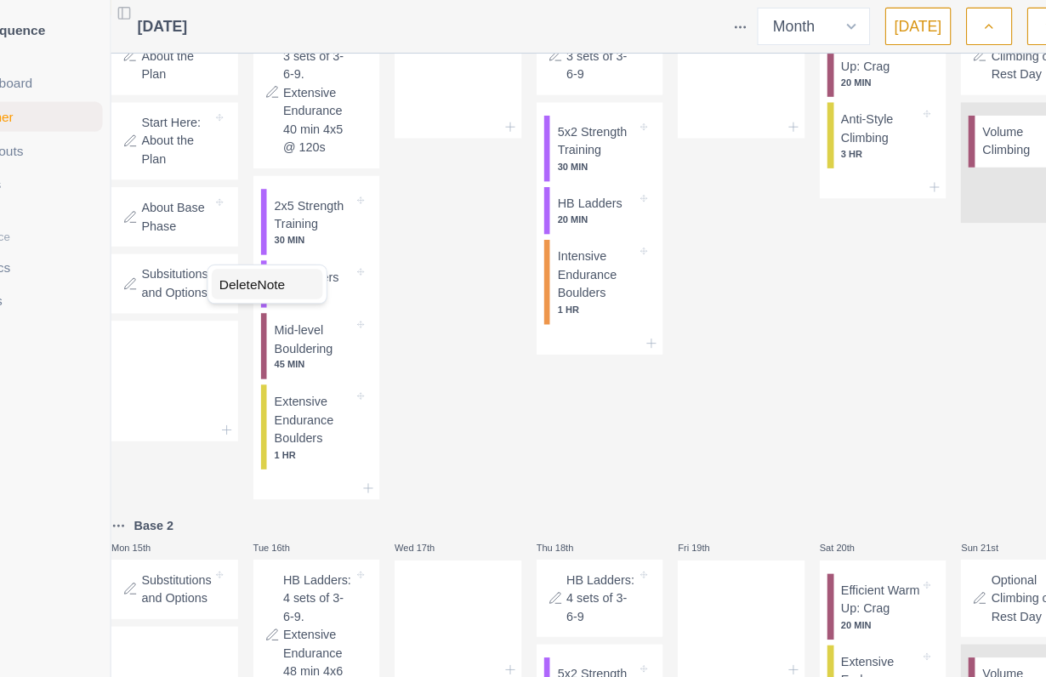
click at [254, 255] on div "Delete Note" at bounding box center [304, 256] width 100 height 27
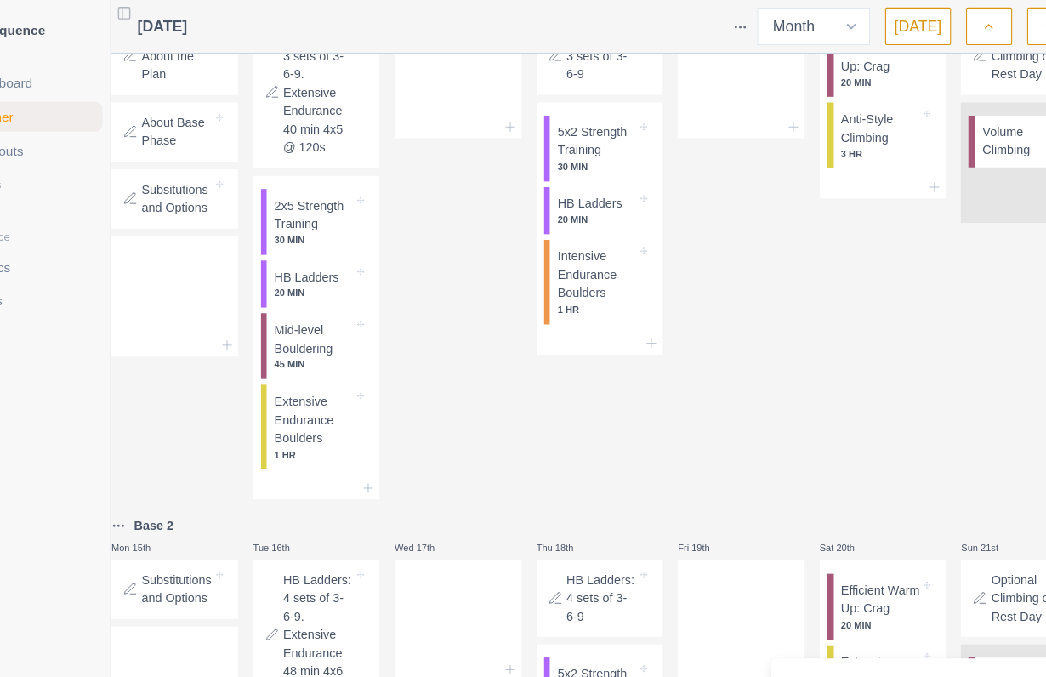
click at [190, 136] on p "About Base Phase" at bounding box center [222, 119] width 64 height 33
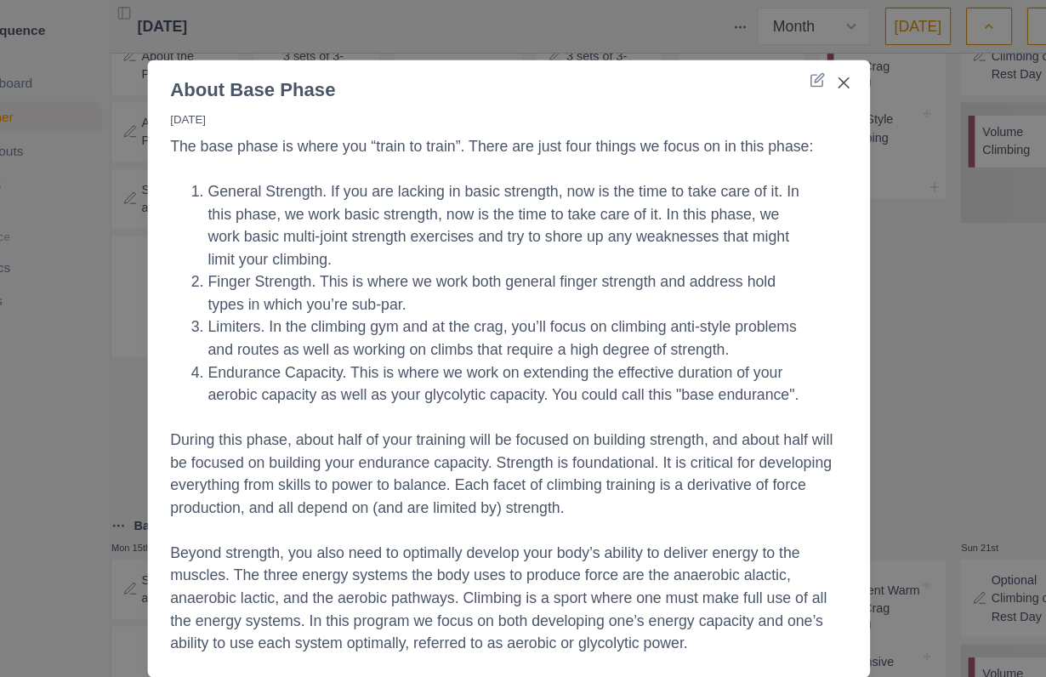
click at [799, 364] on div "About Base Phase [DATE] The base phase is where you “train to train”. There are…" at bounding box center [523, 338] width 1046 height 677
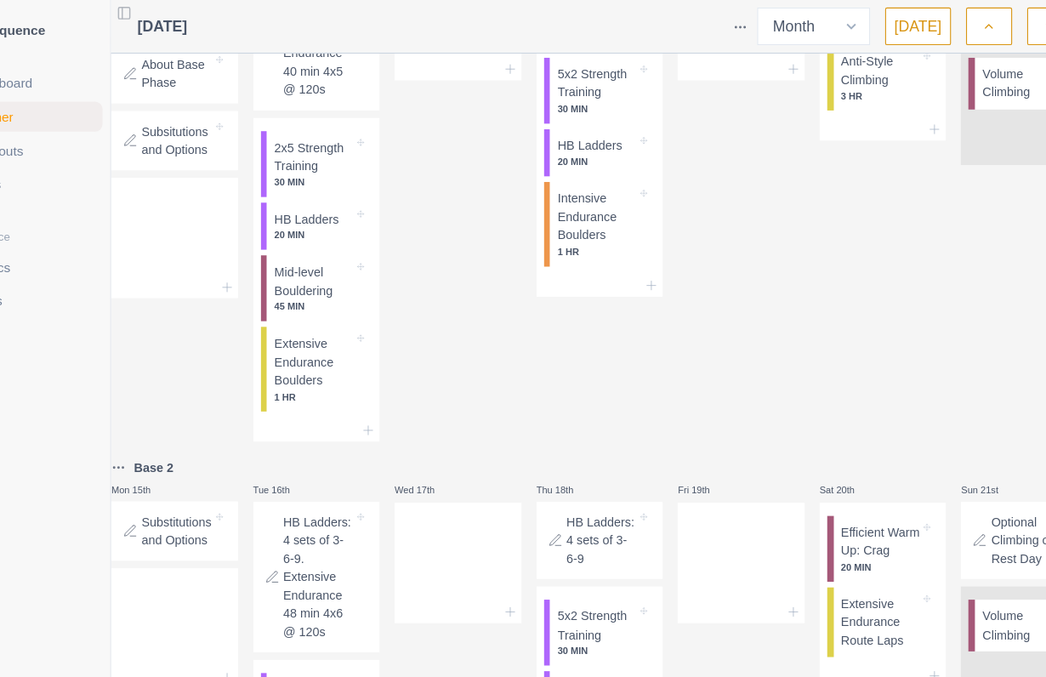
scroll to position [636, 0]
click at [190, 145] on p "Subsitutions and Options" at bounding box center [222, 127] width 64 height 33
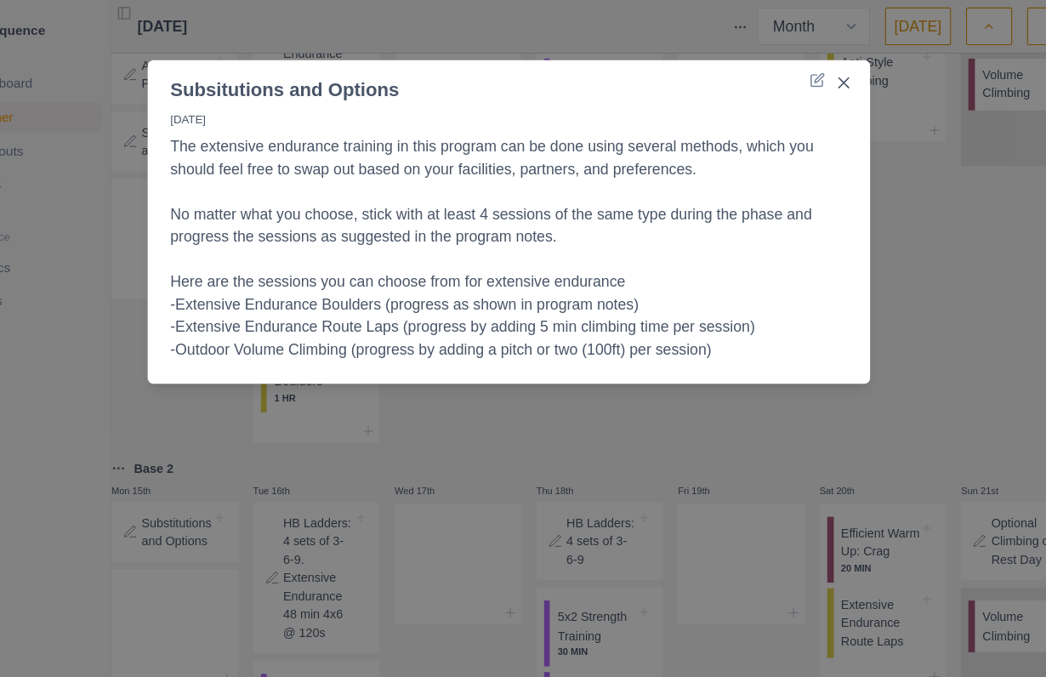
click at [806, 404] on div "Subsitutions and Options [DATE] The extensive endurance training in this progra…" at bounding box center [523, 338] width 1046 height 677
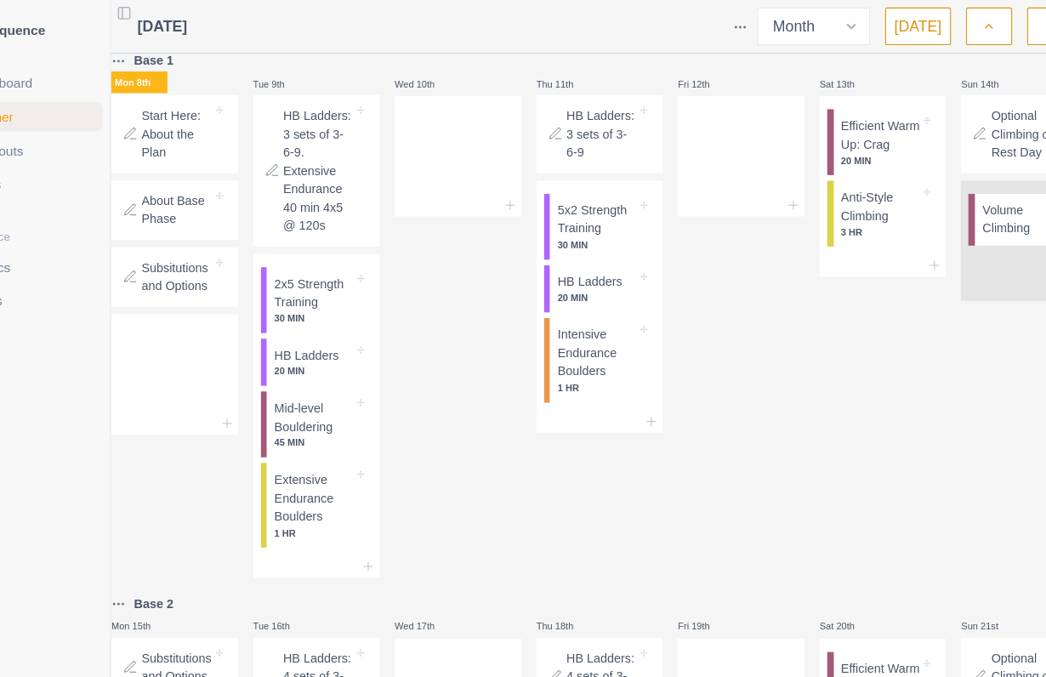
scroll to position [508, 0]
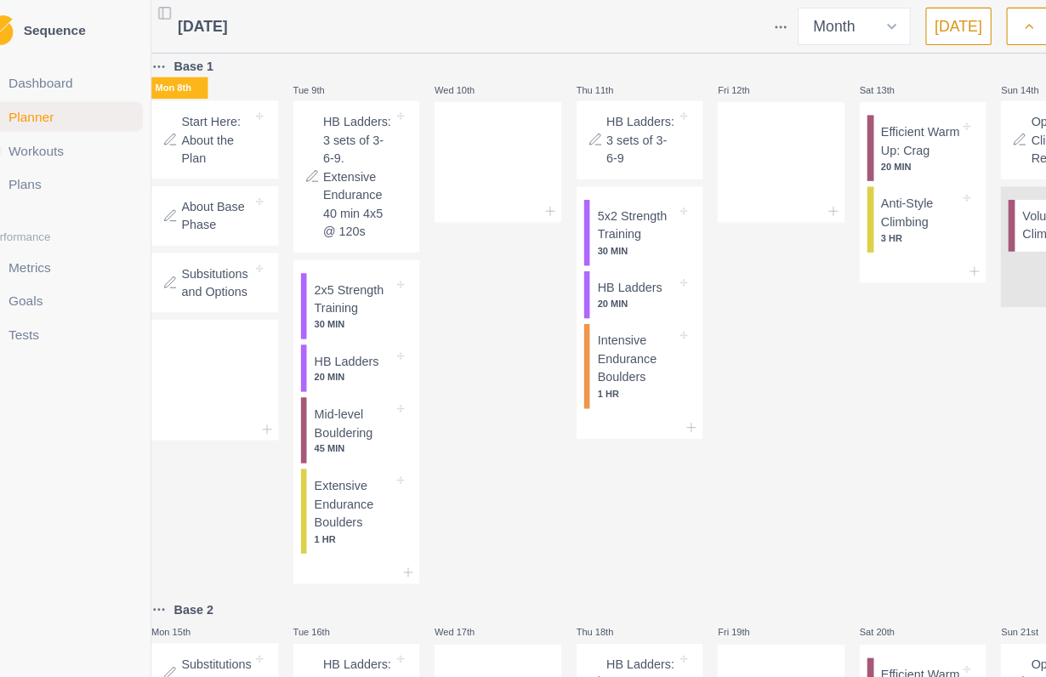
click at [594, 349] on p "Intensive Endurance Boulders" at bounding box center [601, 324] width 71 height 50
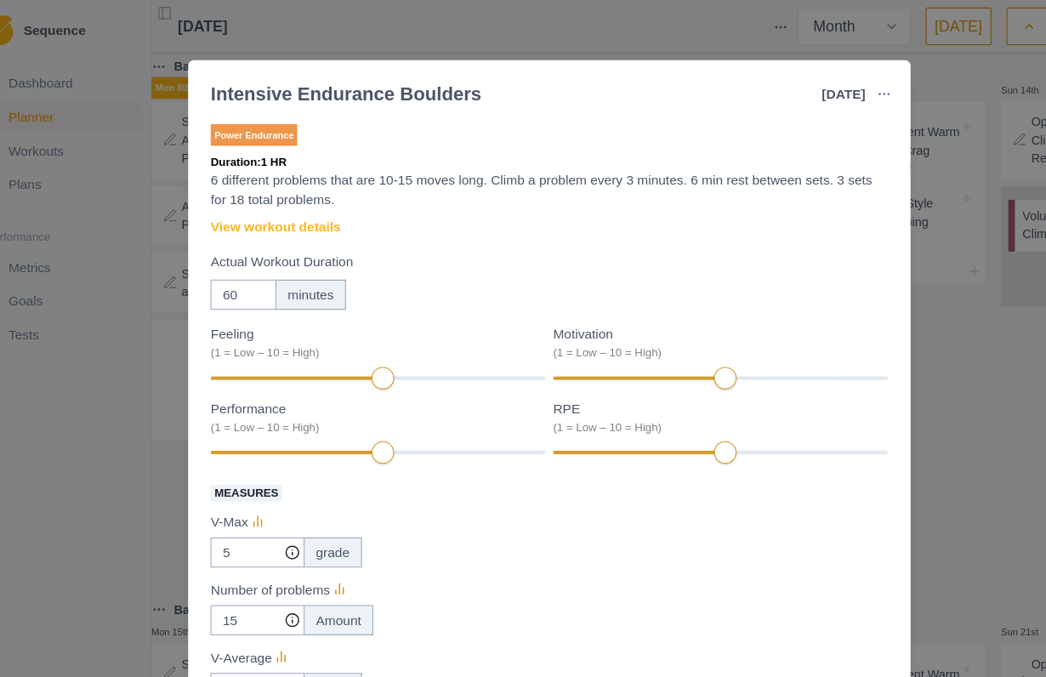
click at [864, 428] on div "Intensive Endurance Boulders [DATE] Link To Goal View Workout Metrics Edit Orig…" at bounding box center [523, 338] width 1046 height 677
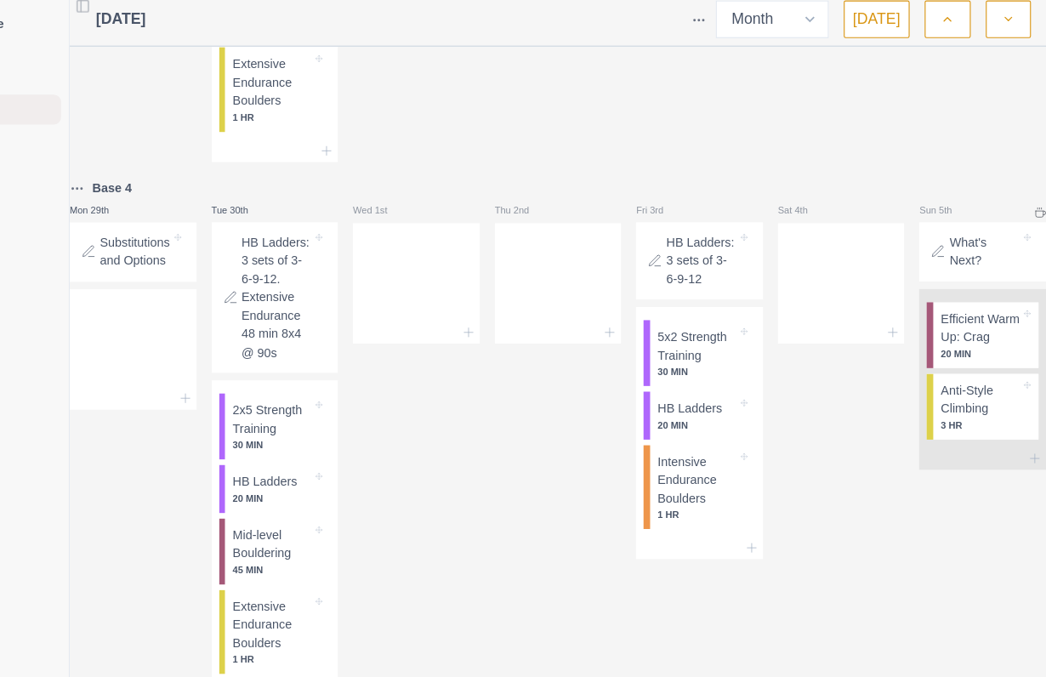
scroll to position [52, 0]
click at [945, 218] on p "What's Next?" at bounding box center [990, 234] width 64 height 33
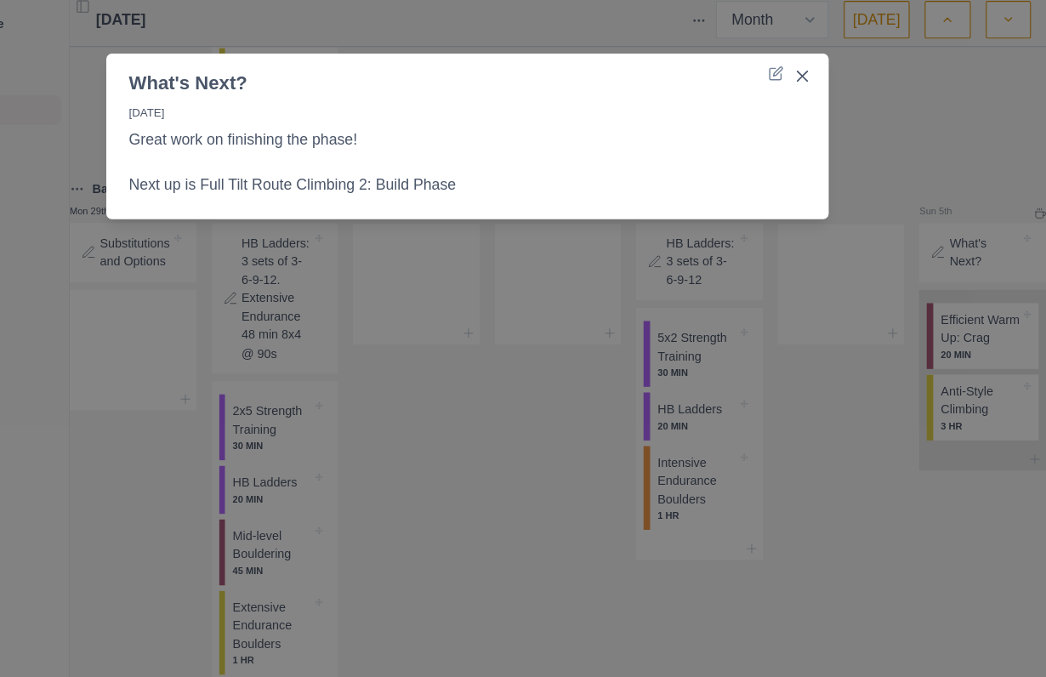
click at [812, 70] on button "Close" at bounding box center [825, 74] width 27 height 27
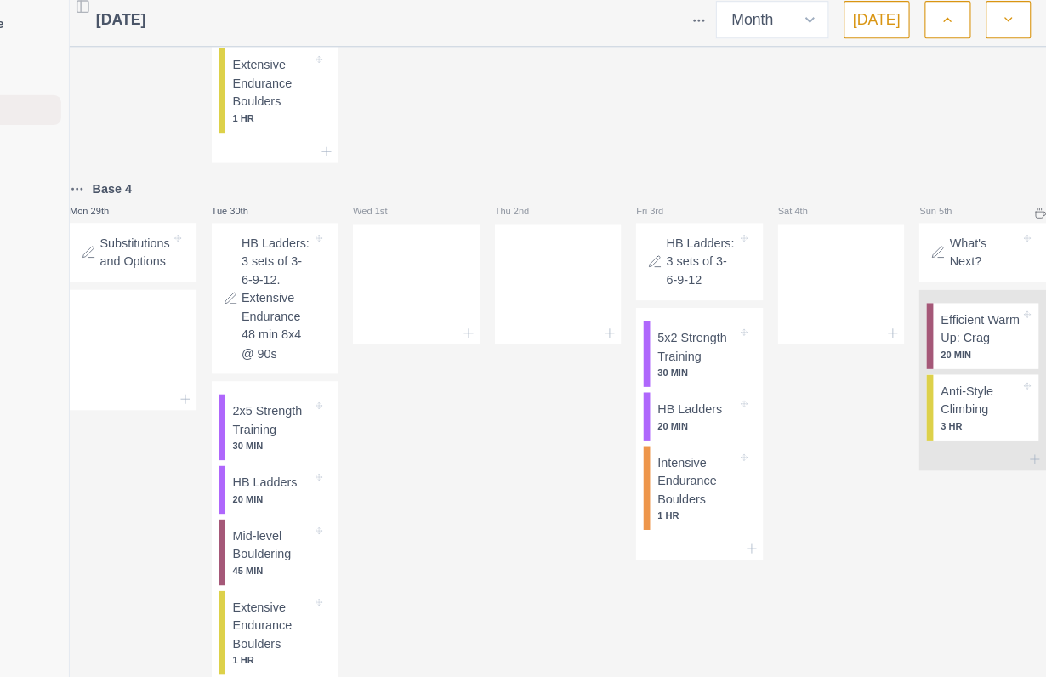
scroll to position [65, 0]
click at [945, 29] on button "button" at bounding box center [1011, 24] width 41 height 34
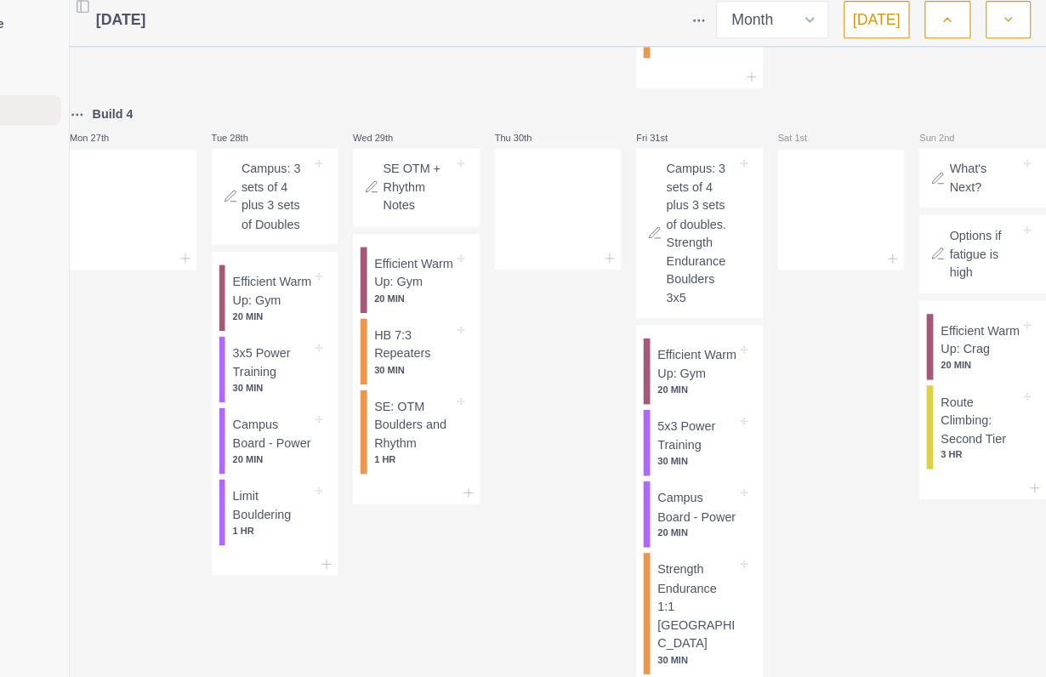
scroll to position [2329, 0]
click at [310, 382] on p "Campus Board - Power" at bounding box center [345, 398] width 71 height 33
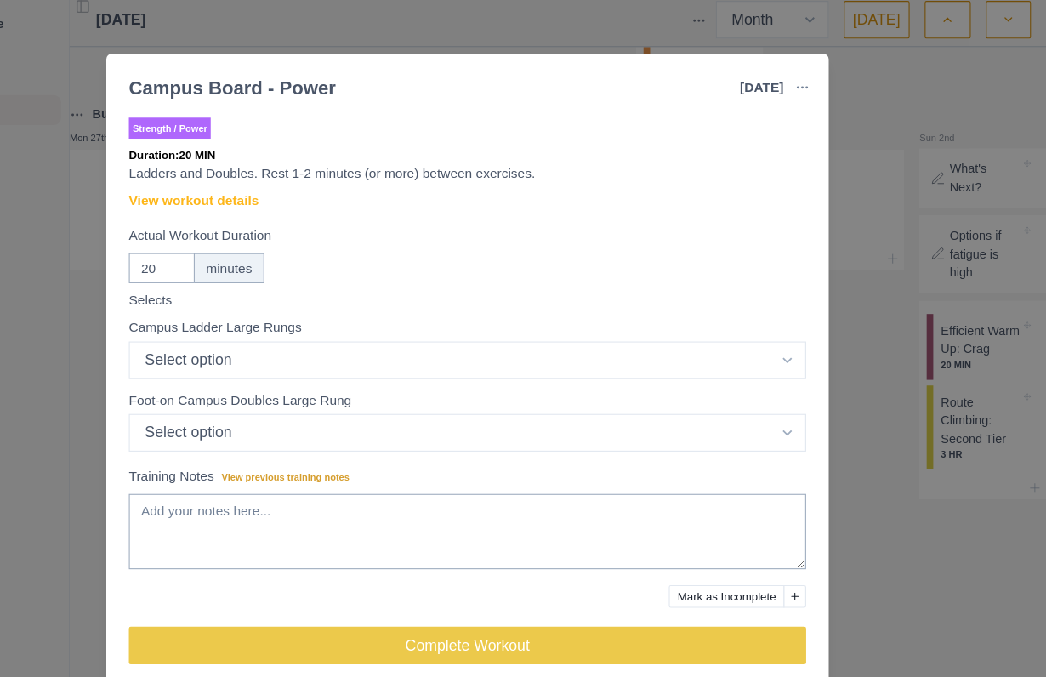
click at [217, 182] on link "View workout details" at bounding box center [275, 188] width 117 height 18
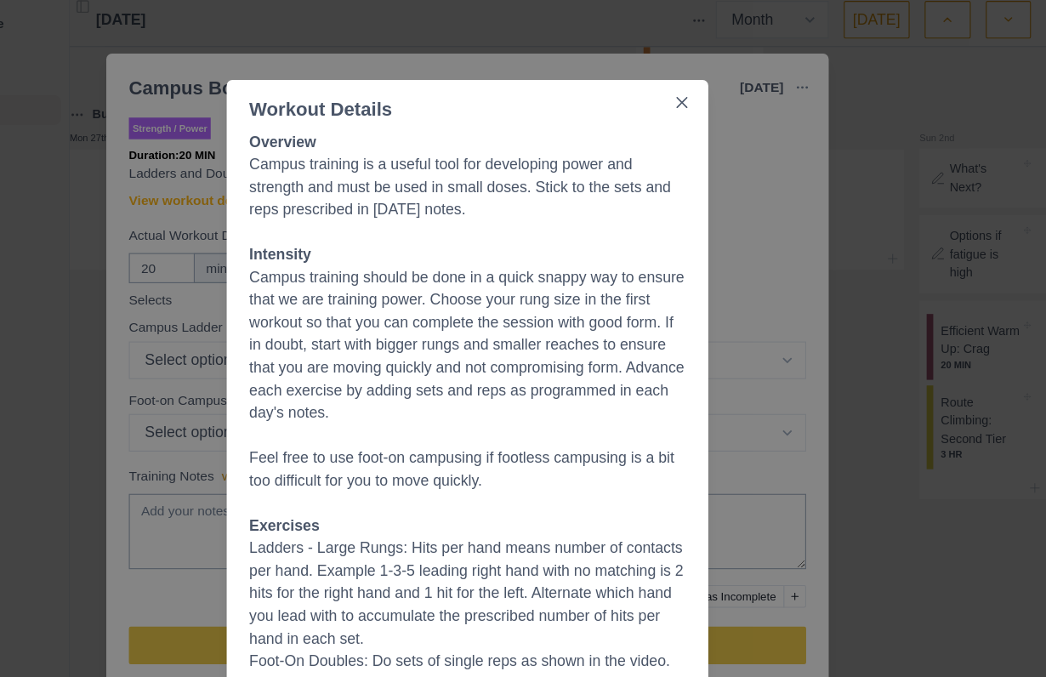
scroll to position [31, 0]
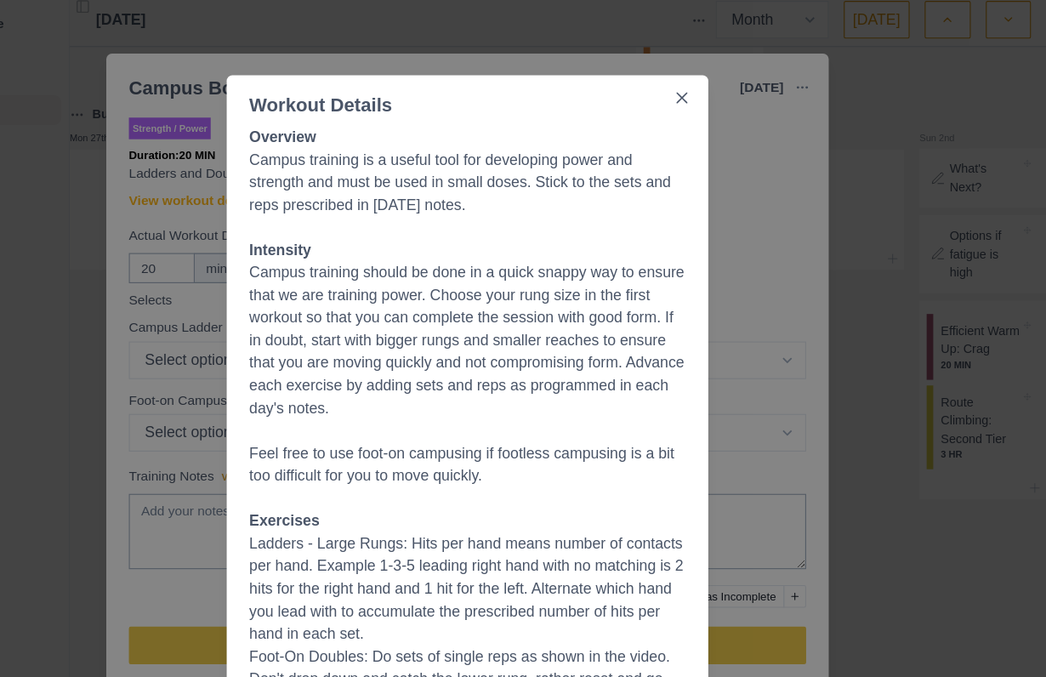
click at [688, 386] on div "Workout Details Overview Campus training is a useful tool for developing power …" at bounding box center [523, 338] width 1046 height 677
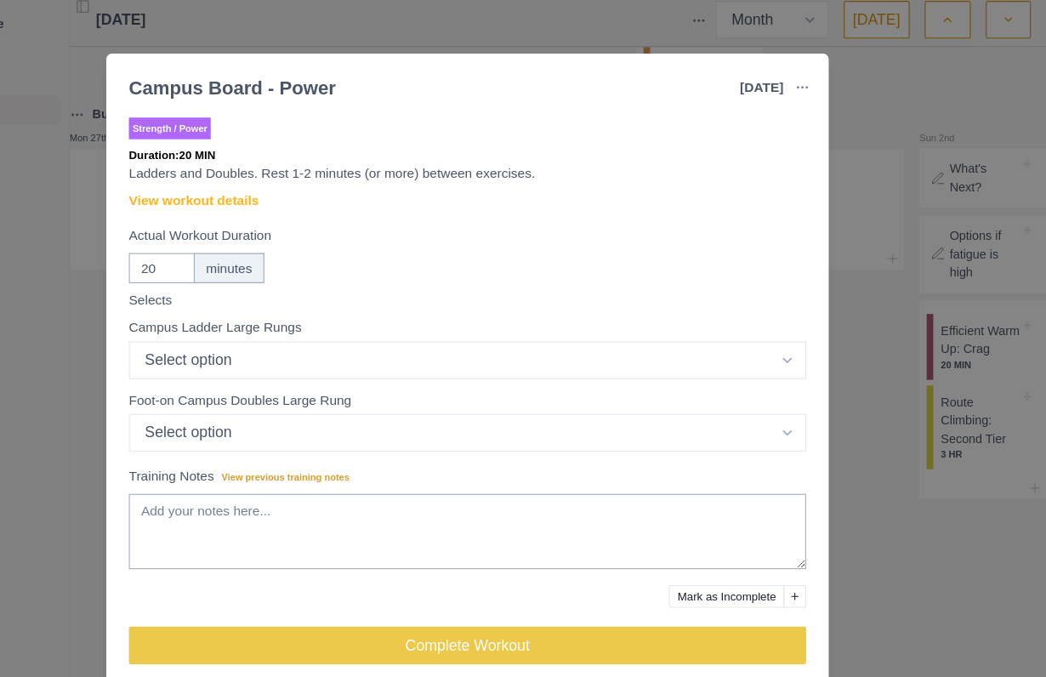
click at [217, 168] on div "Strength / Power Duration: 20 MIN Ladders and Doubles. Rest 1-2 minutes (or mor…" at bounding box center [523, 366] width 612 height 514
click at [217, 190] on link "View workout details" at bounding box center [275, 188] width 117 height 18
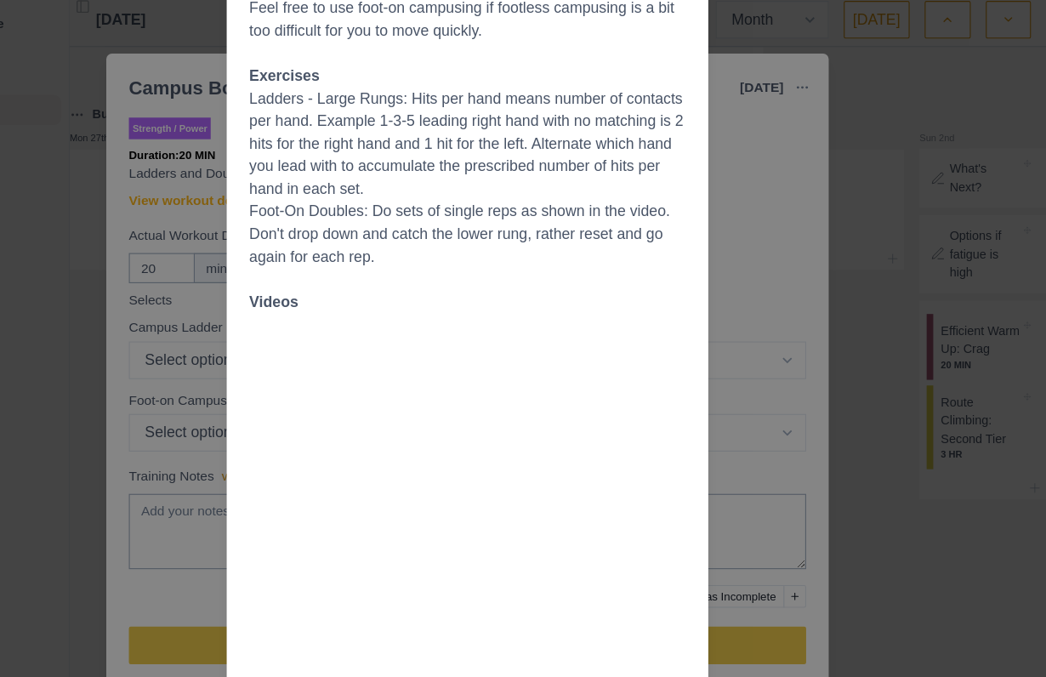
scroll to position [434, 0]
click at [802, 327] on div "Workout Details Overview Campus training is a useful tool for developing power …" at bounding box center [523, 338] width 1046 height 677
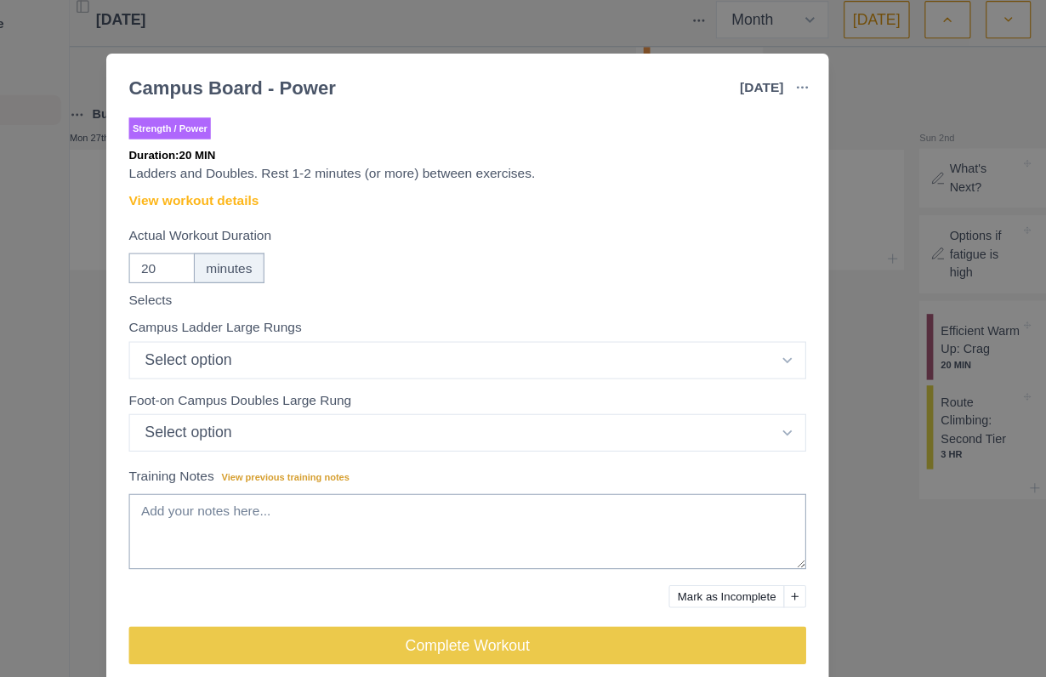
click at [767, 376] on div "Campus Board - Power [DATE] Link To Goal View Workout Metrics Edit Original Wor…" at bounding box center [523, 338] width 1046 height 677
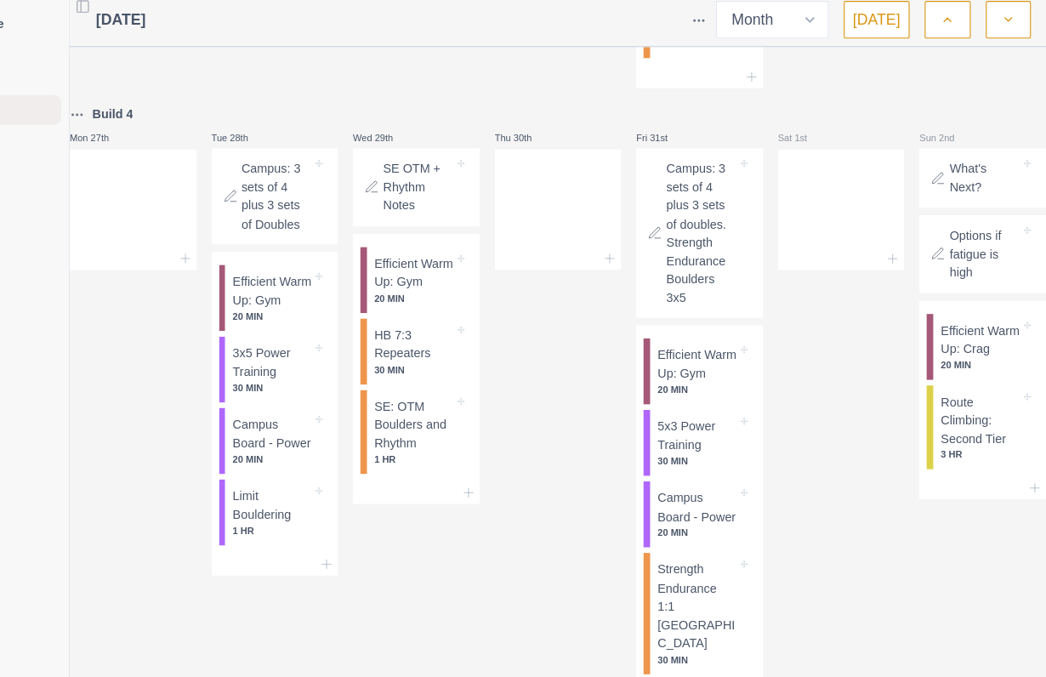
click at [319, 150] on p "Campus: 3 sets of 4 plus 3 sets of Doubles" at bounding box center [351, 183] width 64 height 66
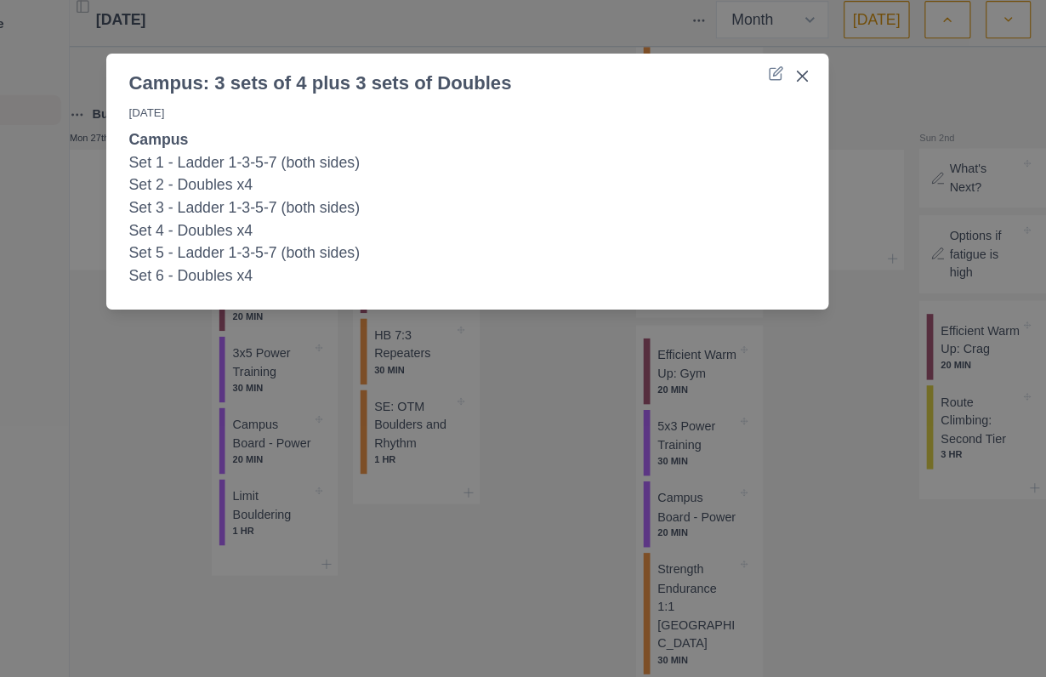
click at [446, 481] on div "Campus: 3 sets of 4 plus 3 sets of Doubles [DATE] Campus Set 1 - Ladder 1-3-5-7…" at bounding box center [523, 338] width 1046 height 677
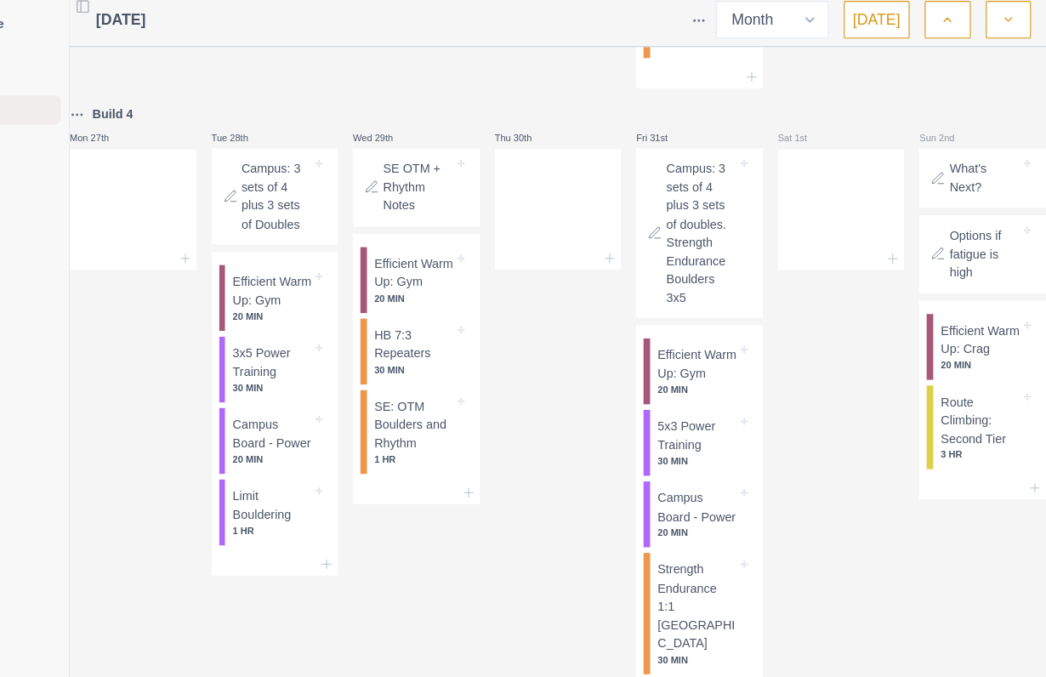
click at [695, 554] on p "Strength Endurance 1:1 [GEOGRAPHIC_DATA]" at bounding box center [730, 554] width 71 height 83
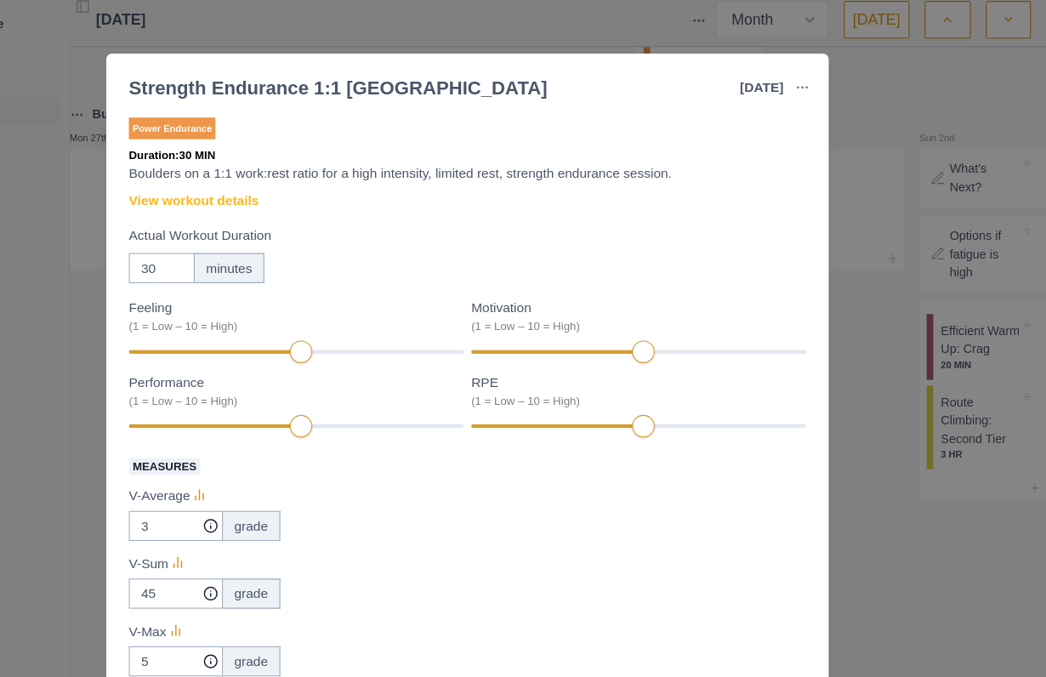
click at [220, 179] on link "View workout details" at bounding box center [275, 188] width 117 height 18
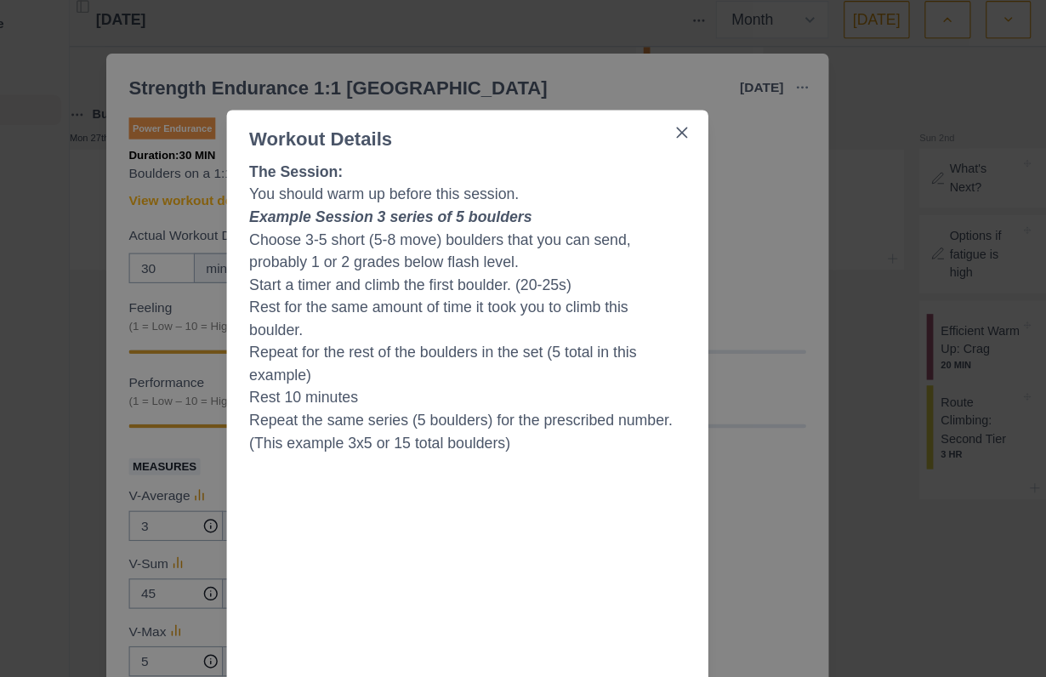
click at [703, 127] on button "Close" at bounding box center [716, 125] width 27 height 27
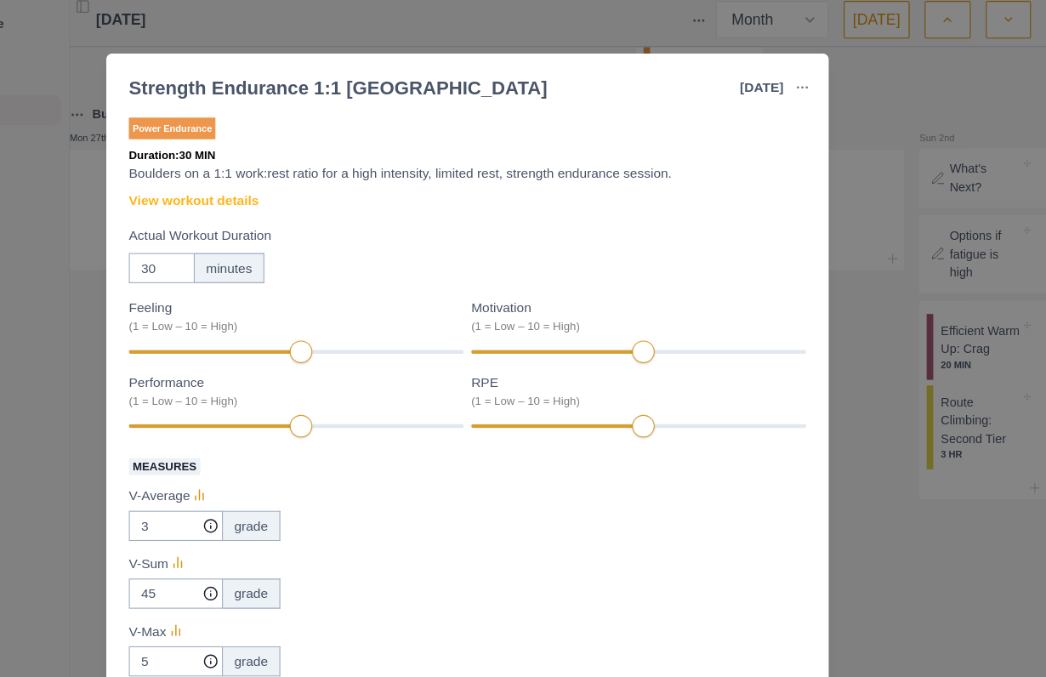
click at [835, 490] on div "Strength Endurance 1:1 Boulder [DATE] Link To Goal View Workout Metrics Edit Or…" at bounding box center [523, 338] width 1046 height 677
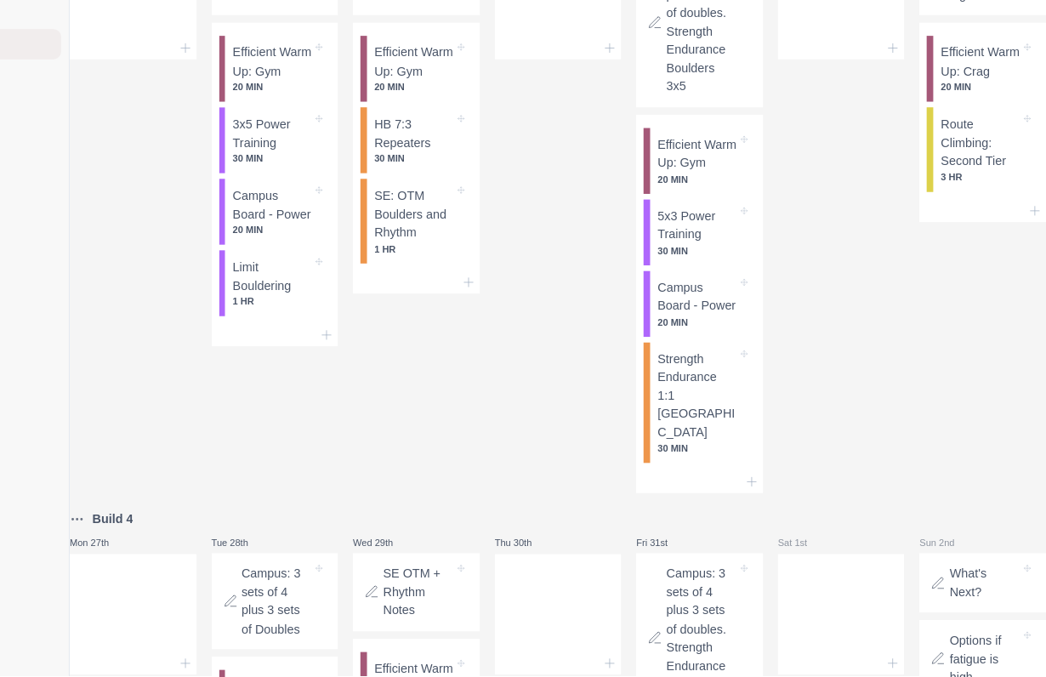
scroll to position [1655, 0]
